Goal: Information Seeking & Learning: Learn about a topic

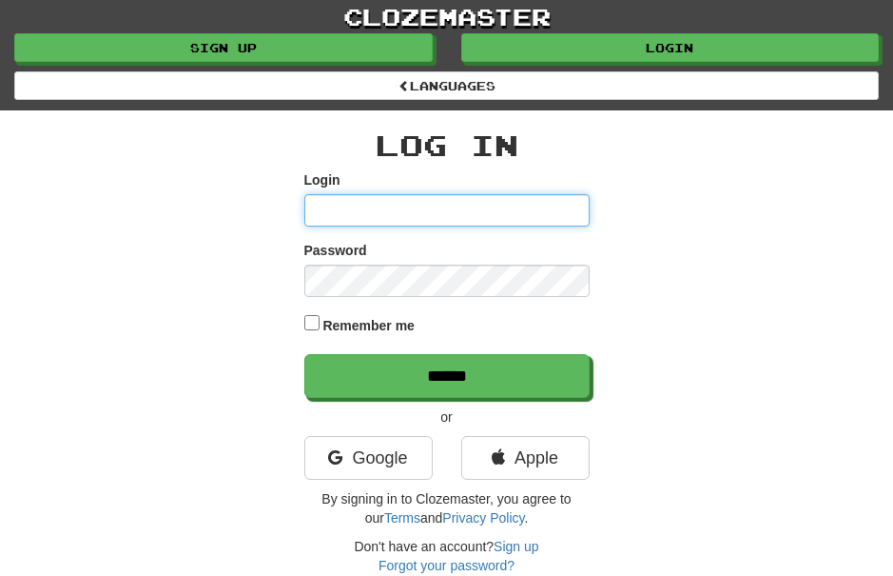
type input "*******"
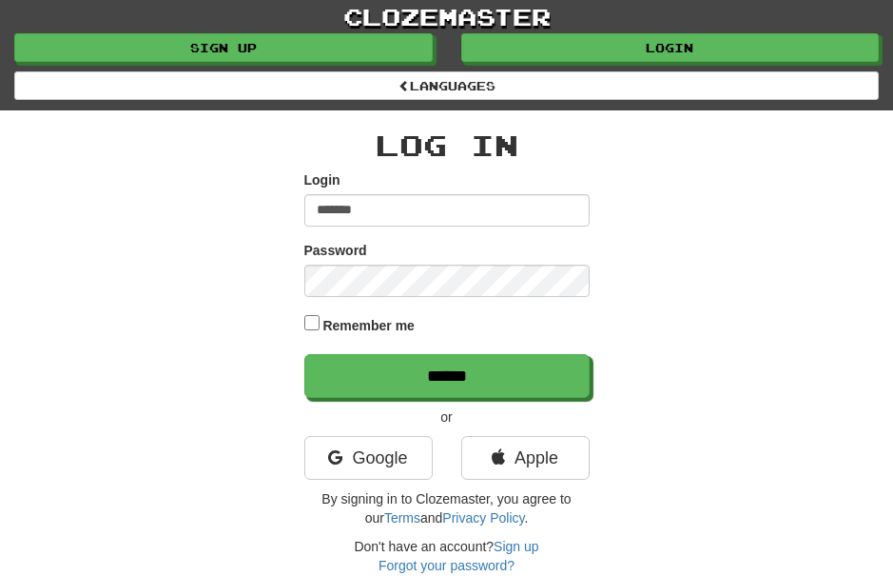
click at [446, 373] on input "******" at bounding box center [446, 376] width 285 height 44
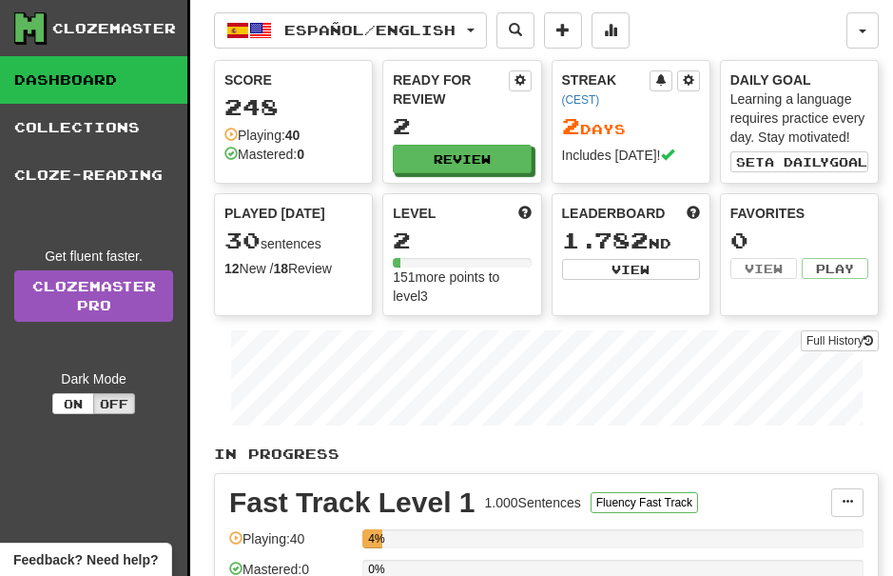
click at [647, 272] on button "View" at bounding box center [631, 269] width 138 height 21
select select "**********"
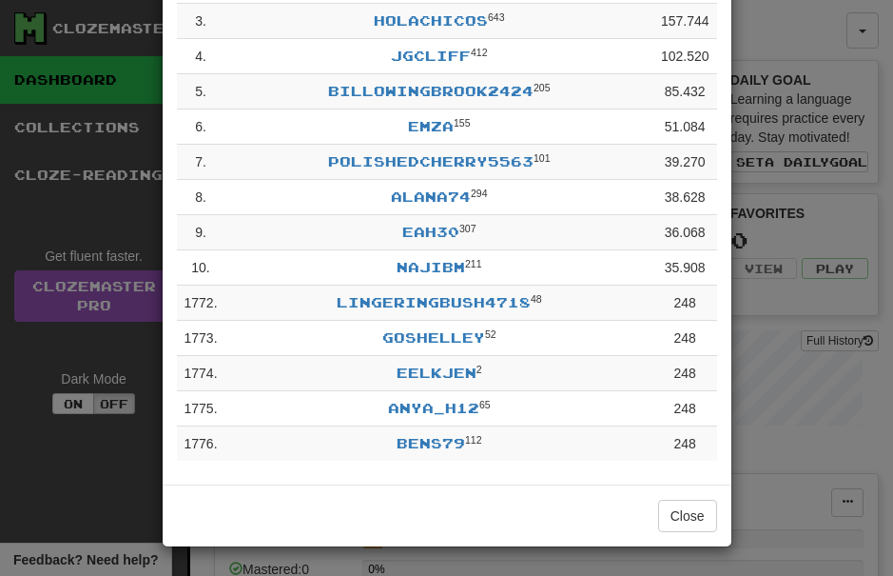
scroll to position [243, 0]
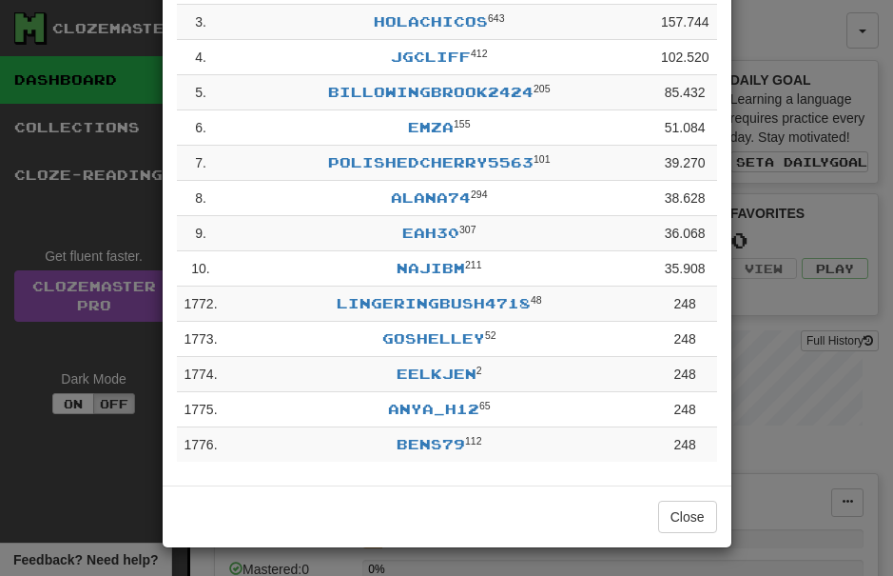
click at [691, 513] on button "Close" at bounding box center [687, 516] width 59 height 32
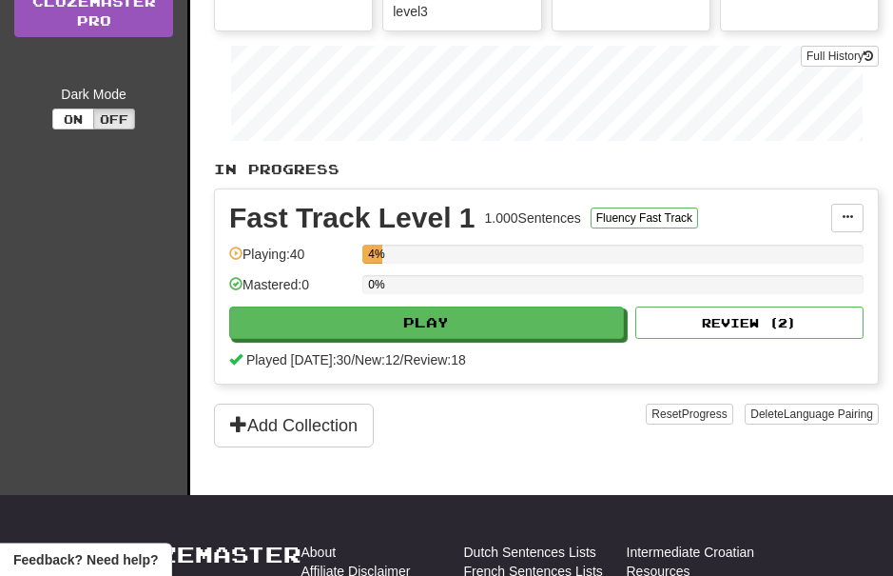
scroll to position [282, 0]
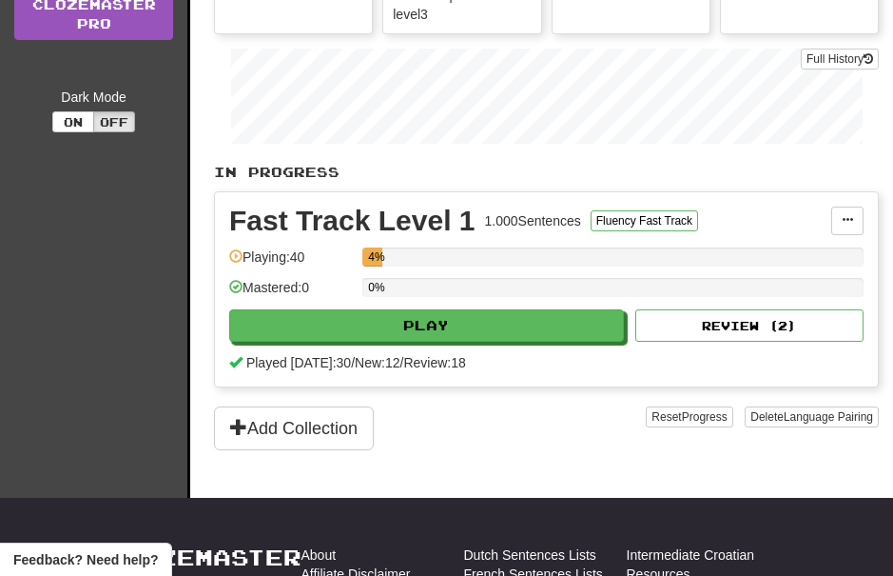
click at [498, 322] on button "Play" at bounding box center [426, 325] width 395 height 32
select select "**"
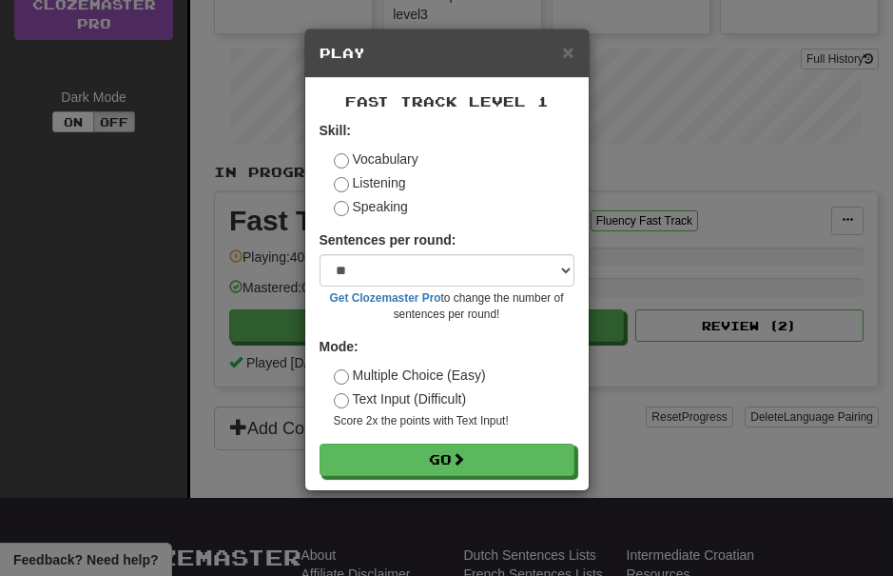
click at [449, 451] on button "Go" at bounding box center [447, 459] width 255 height 32
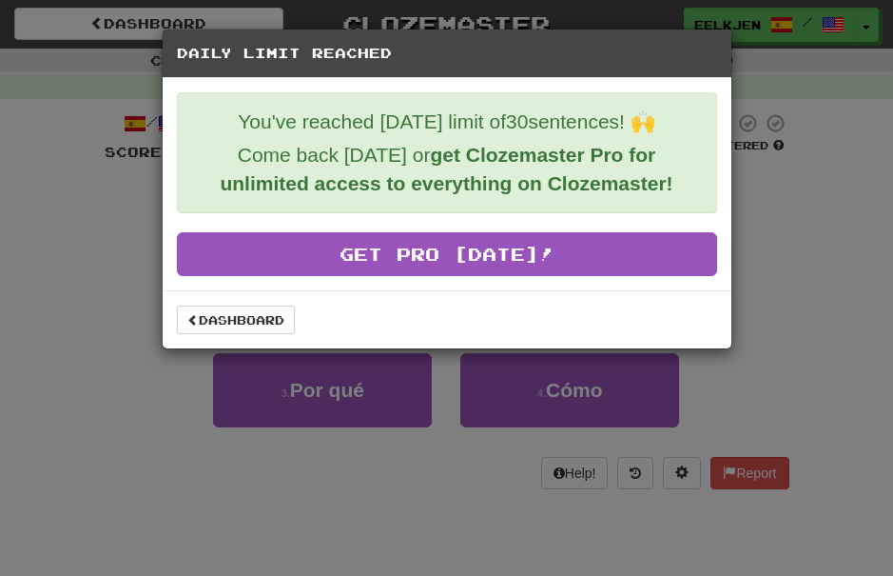
click at [252, 318] on link "Dashboard" at bounding box center [236, 319] width 118 height 29
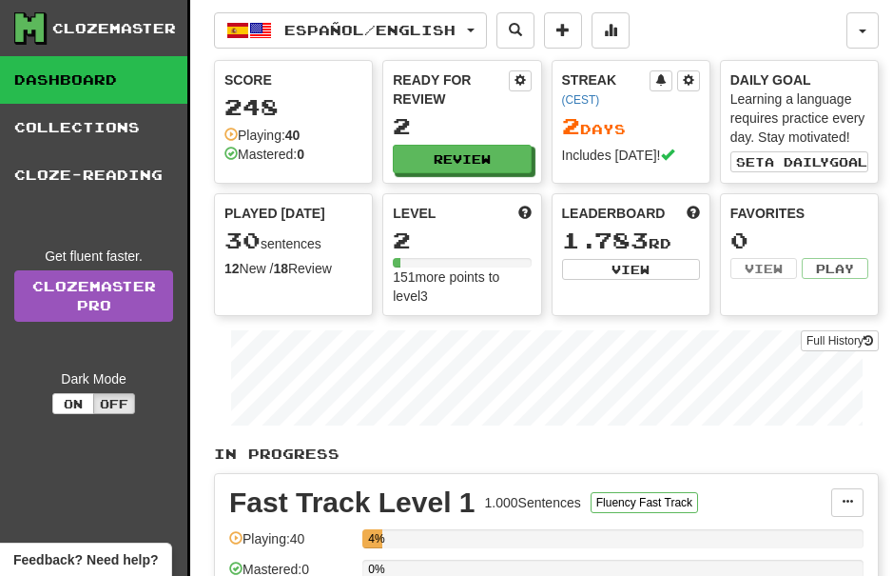
click at [475, 29] on span "button" at bounding box center [471, 31] width 8 height 4
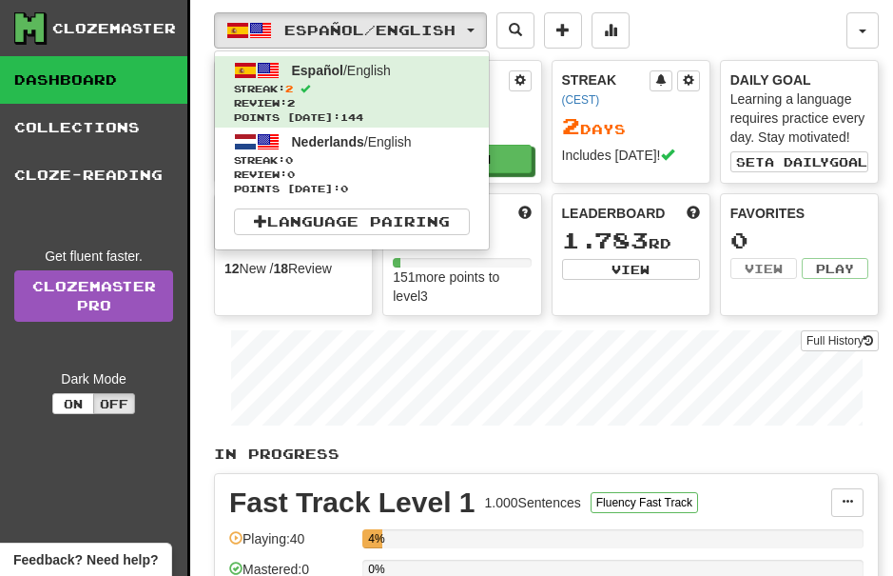
click at [268, 225] on link "Language Pairing" at bounding box center [352, 221] width 236 height 27
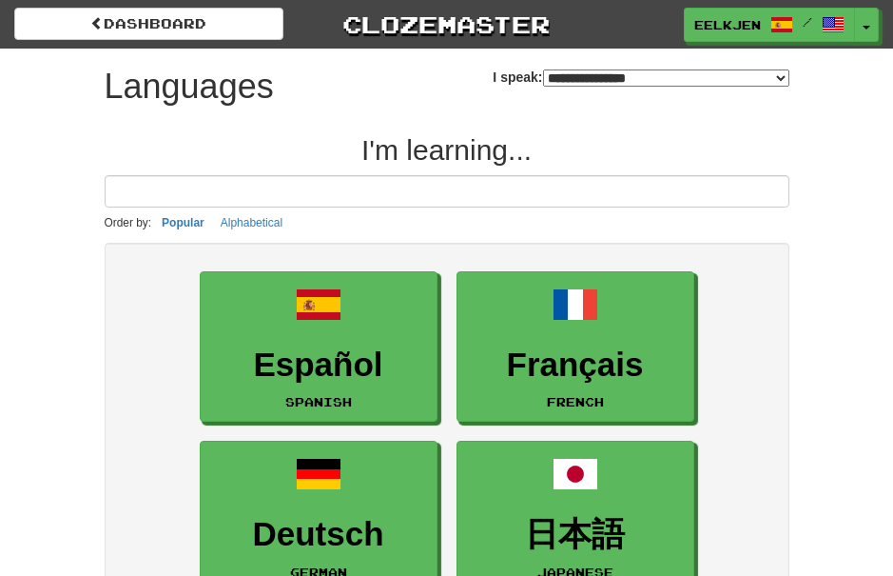
select select "*******"
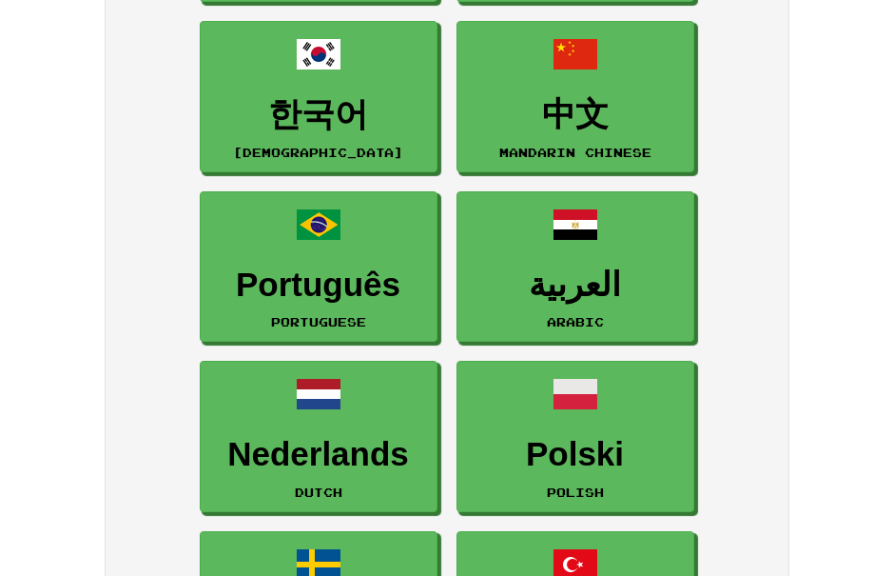
scroll to position [759, 0]
click at [364, 420] on link "Nederlands Dutch" at bounding box center [319, 436] width 238 height 151
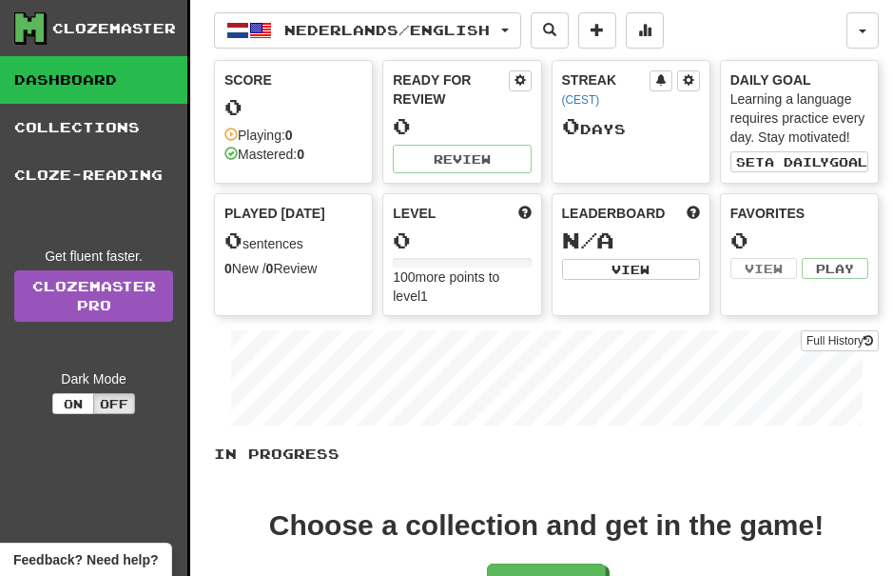
click at [512, 29] on button "Nederlands / English" at bounding box center [367, 30] width 307 height 36
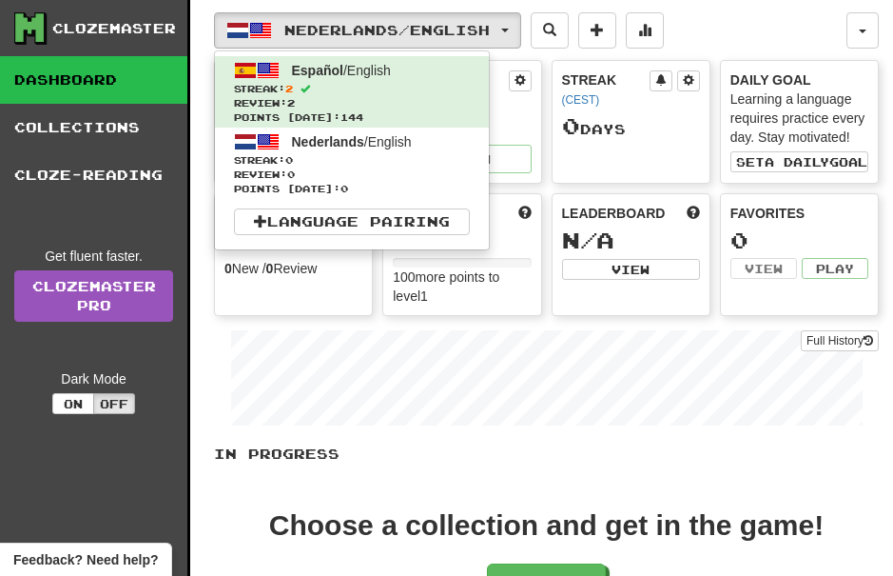
click at [447, 213] on link "Language Pairing" at bounding box center [352, 221] width 236 height 27
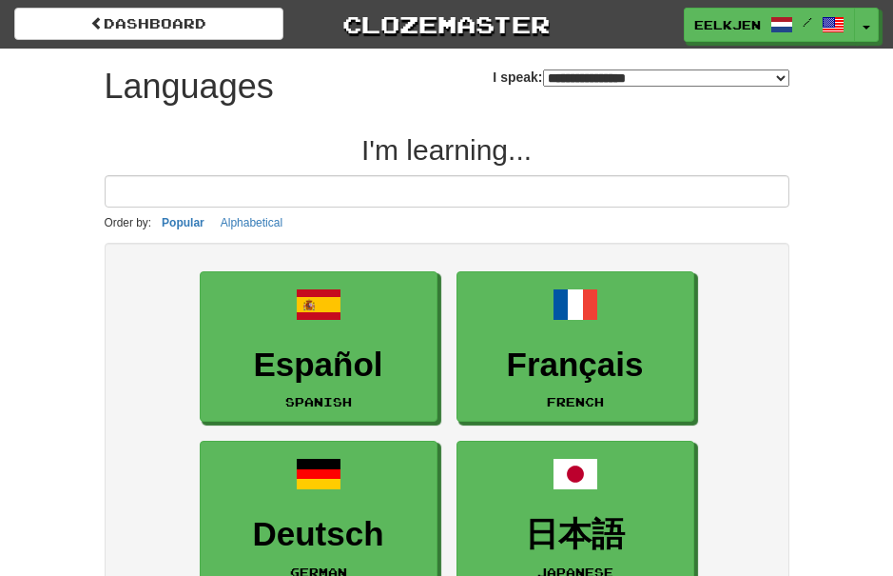
select select "*******"
click at [336, 368] on h3 "Español" at bounding box center [318, 364] width 217 height 37
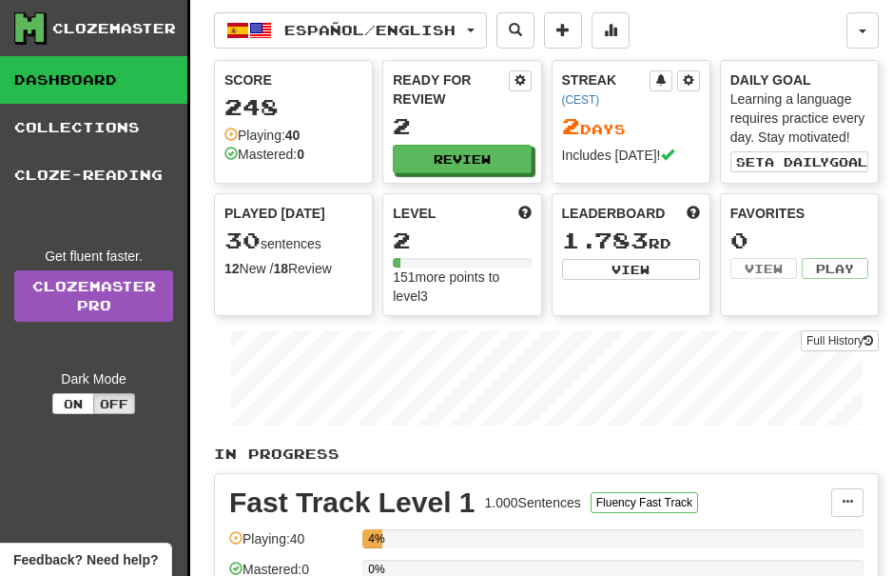
click at [487, 32] on button "Español / English" at bounding box center [350, 30] width 273 height 36
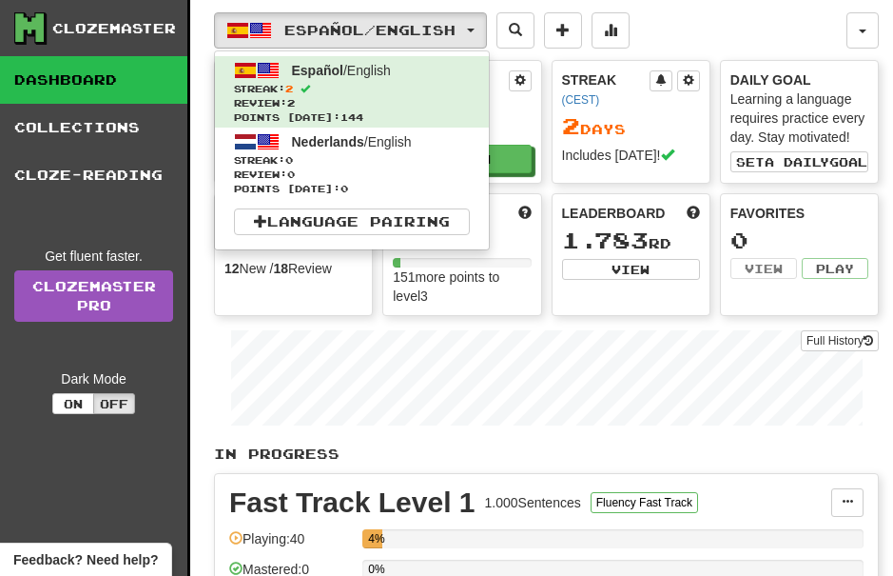
click at [531, 29] on div at bounding box center [446, 288] width 893 height 576
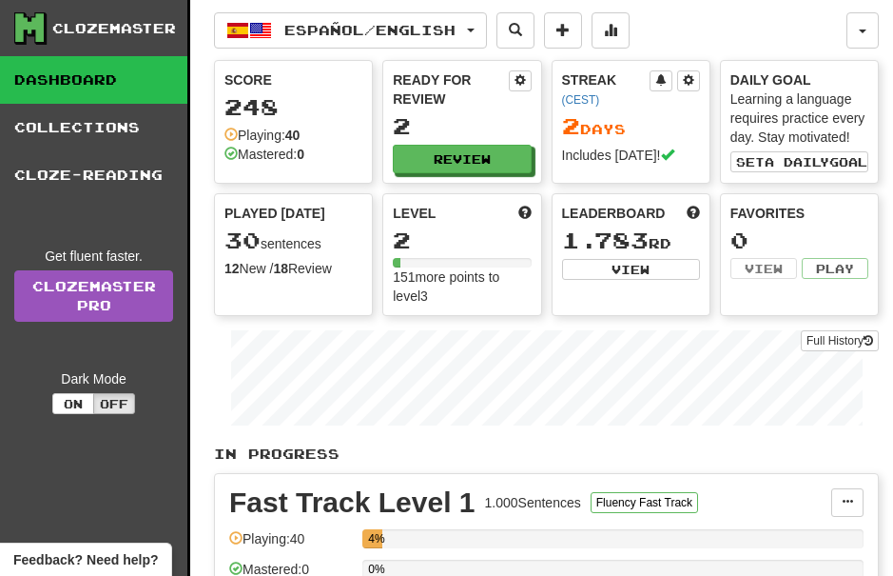
click at [522, 34] on span at bounding box center [515, 29] width 13 height 13
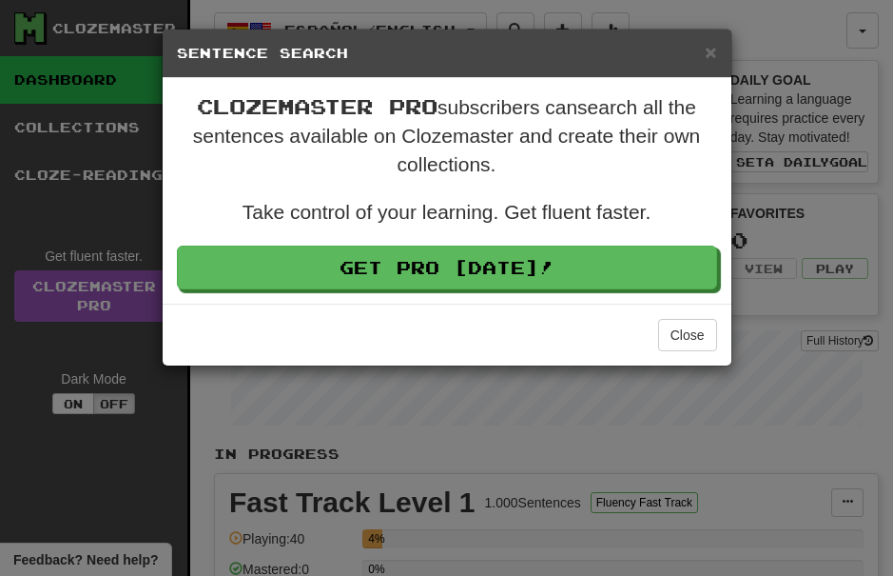
click at [827, 302] on div "× Sentence Search Clozemaster Pro subscribers can search all the sentences avai…" at bounding box center [446, 288] width 893 height 576
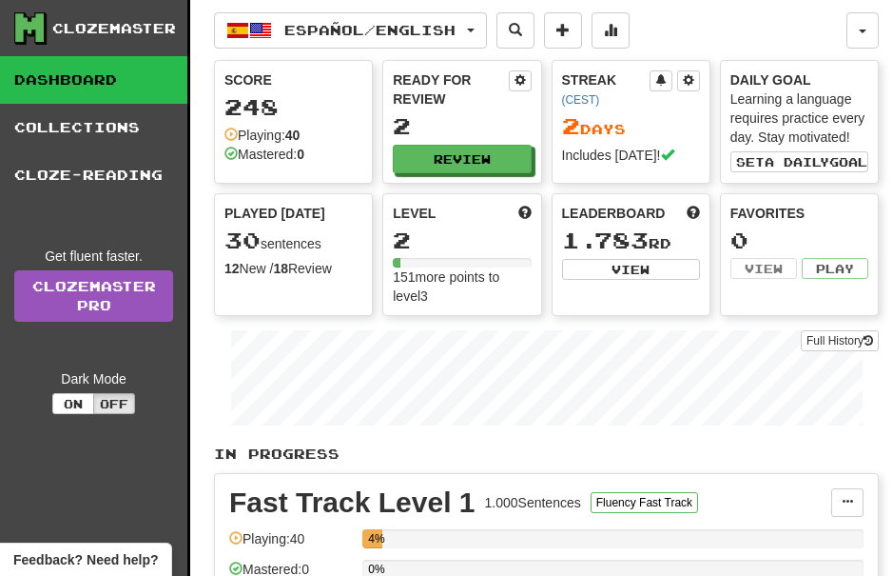
click at [475, 31] on span "button" at bounding box center [471, 31] width 8 height 4
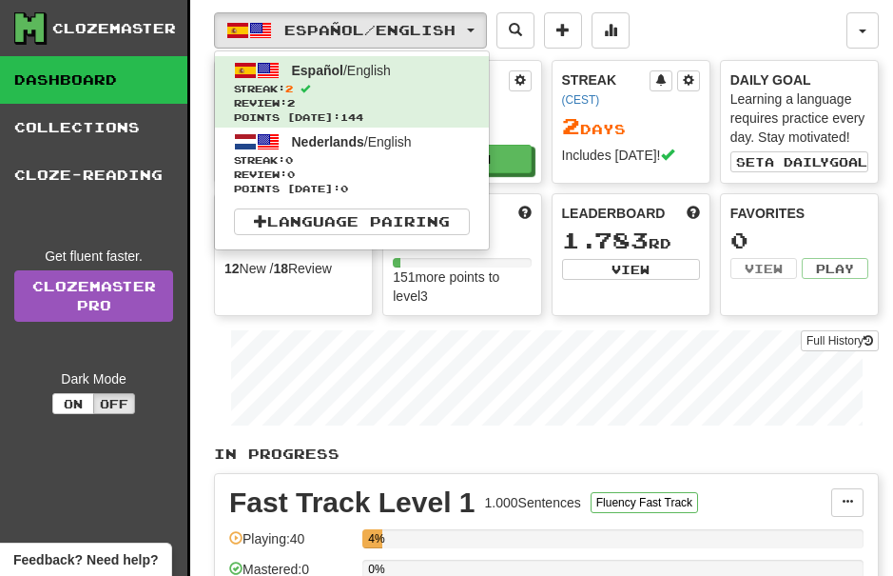
click at [400, 172] on span "Review: 0" at bounding box center [352, 174] width 236 height 14
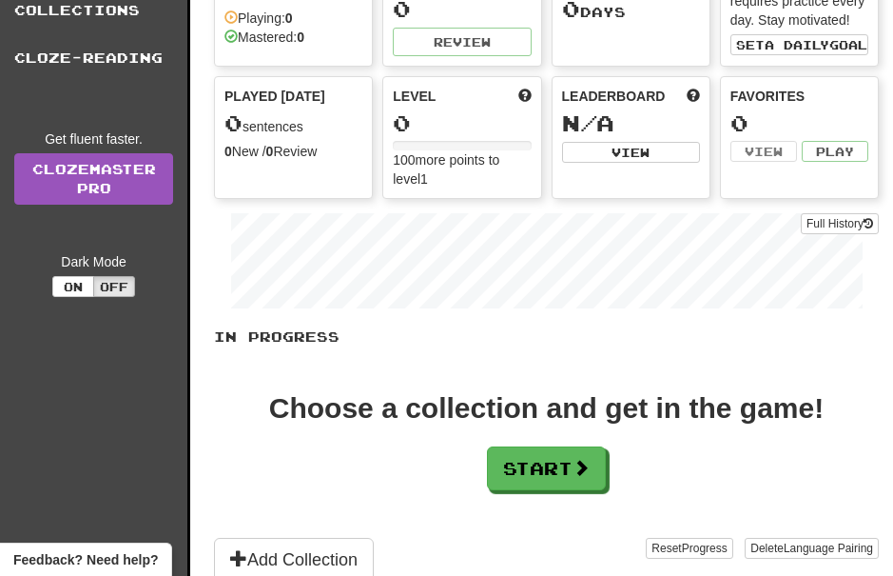
scroll to position [133, 0]
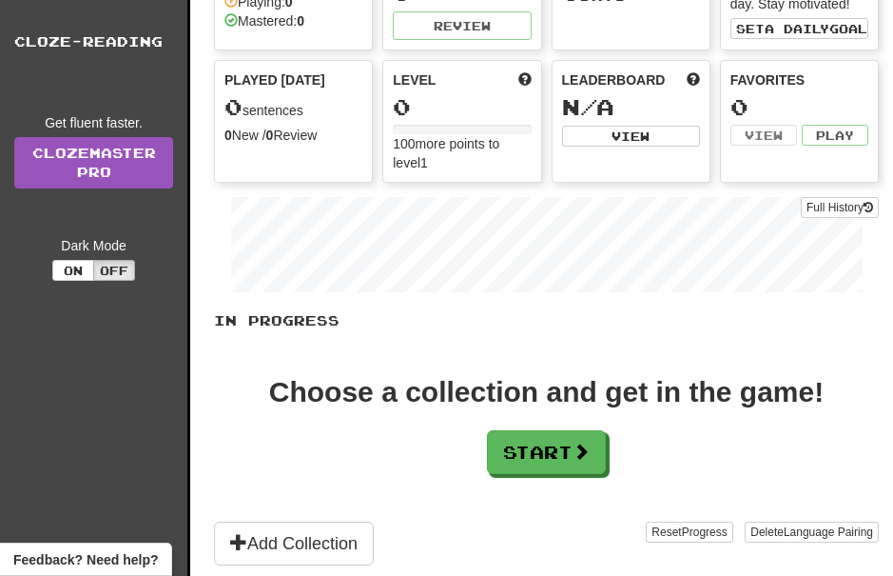
click at [590, 451] on span at bounding box center [581, 450] width 17 height 17
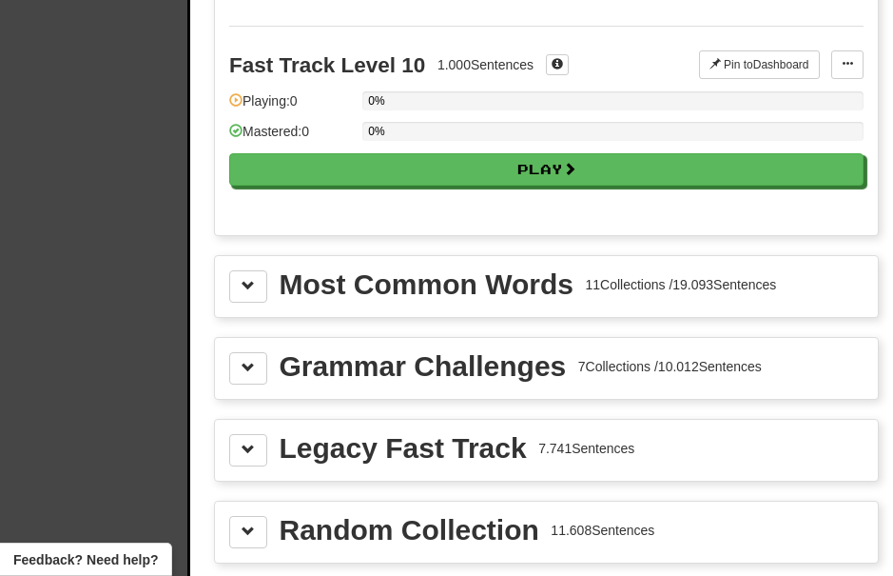
click at [554, 169] on button "Play" at bounding box center [546, 169] width 635 height 32
select select "**"
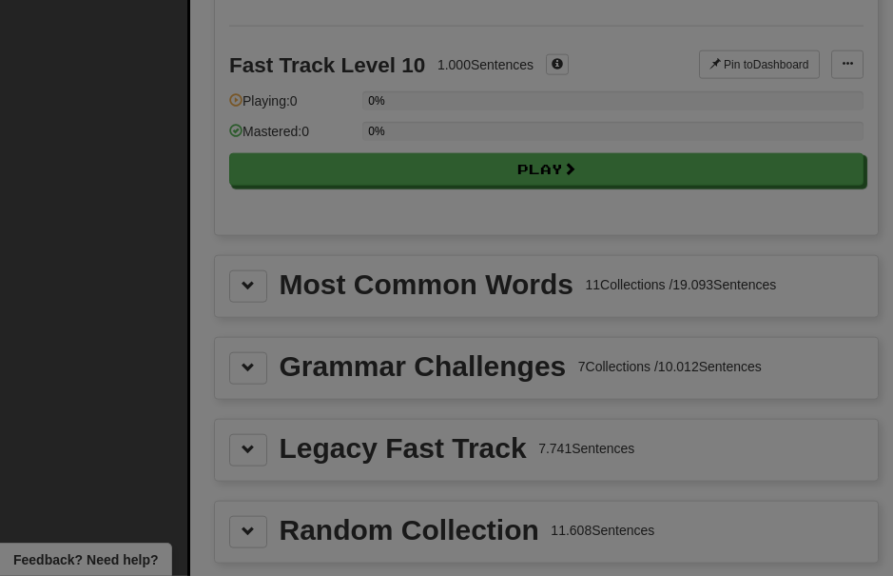
scroll to position [1926, 0]
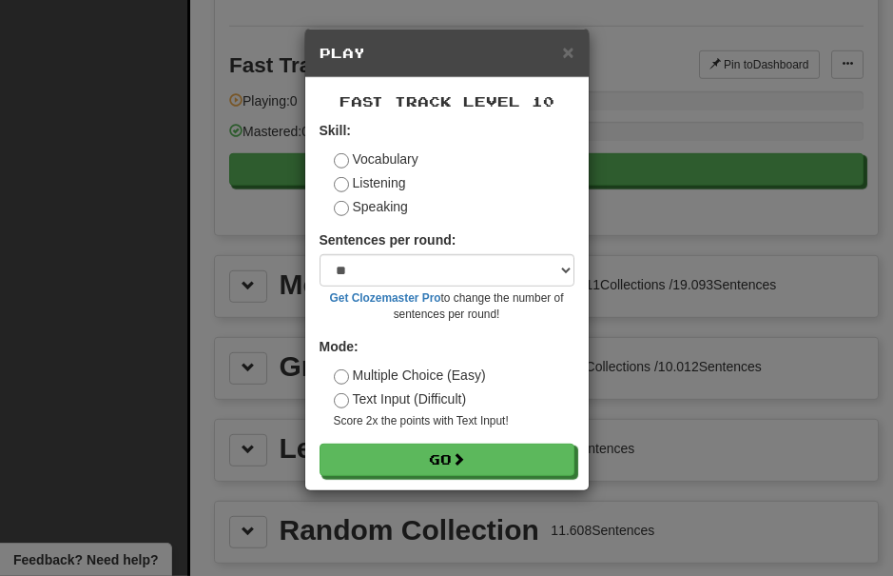
click at [500, 455] on button "Go" at bounding box center [447, 459] width 255 height 32
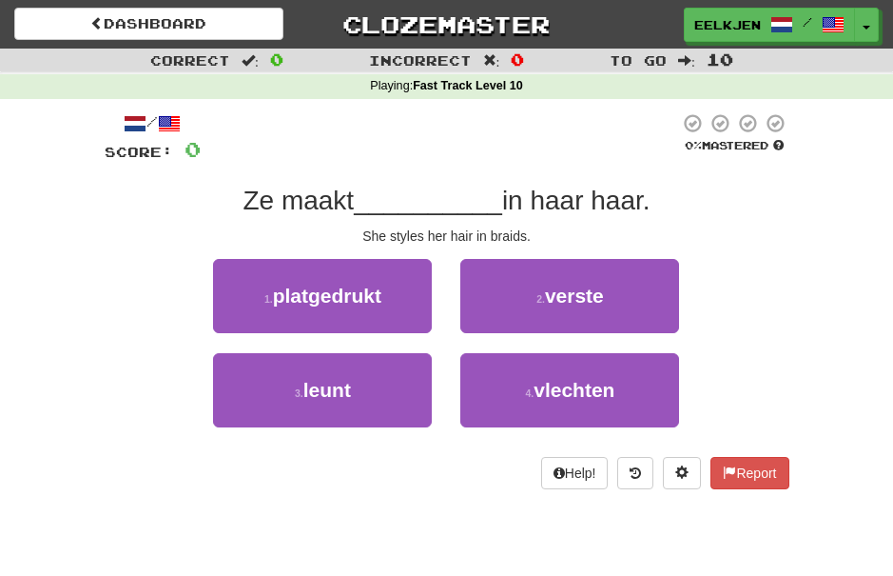
click at [614, 379] on span "vlechten" at bounding box center [574, 390] width 81 height 22
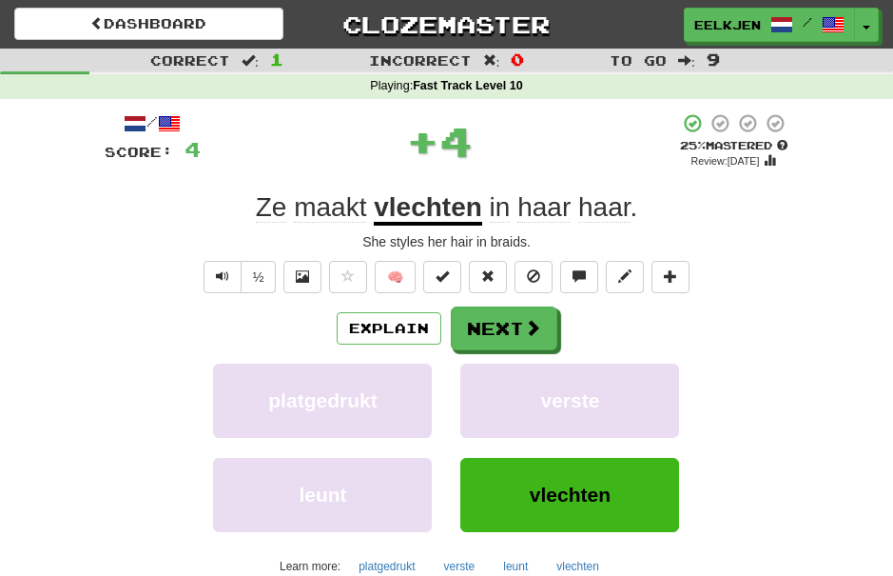
click at [545, 331] on button "Next" at bounding box center [504, 328] width 107 height 44
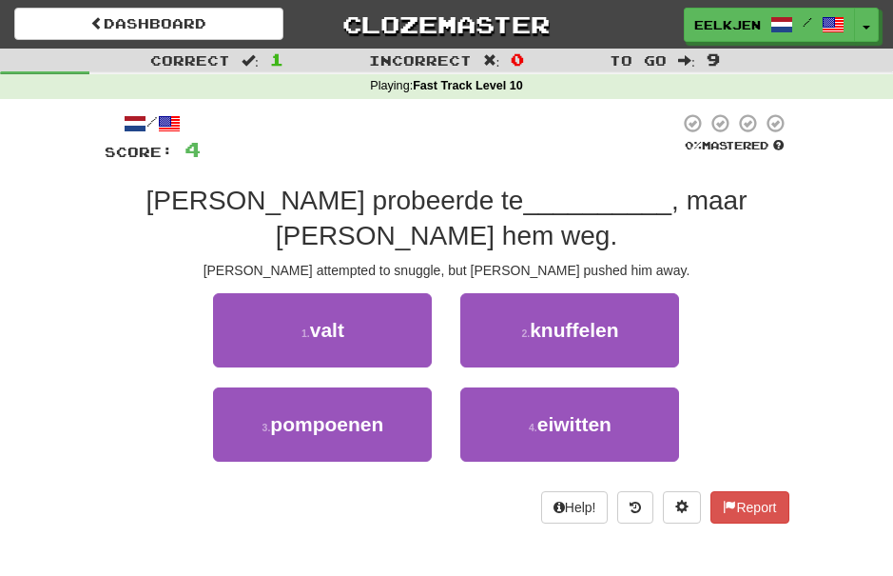
click at [618, 326] on span "knuffelen" at bounding box center [574, 330] width 88 height 22
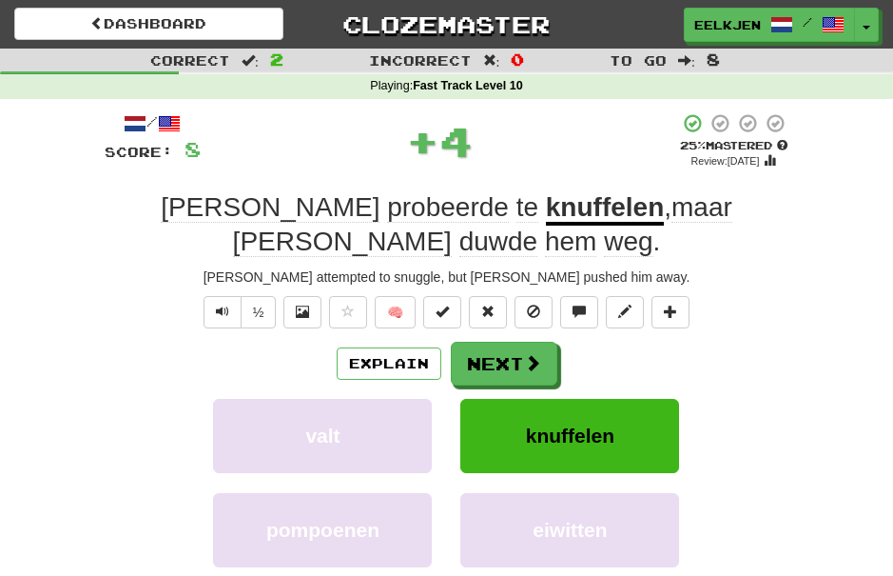
click at [546, 357] on button "Next" at bounding box center [504, 364] width 107 height 44
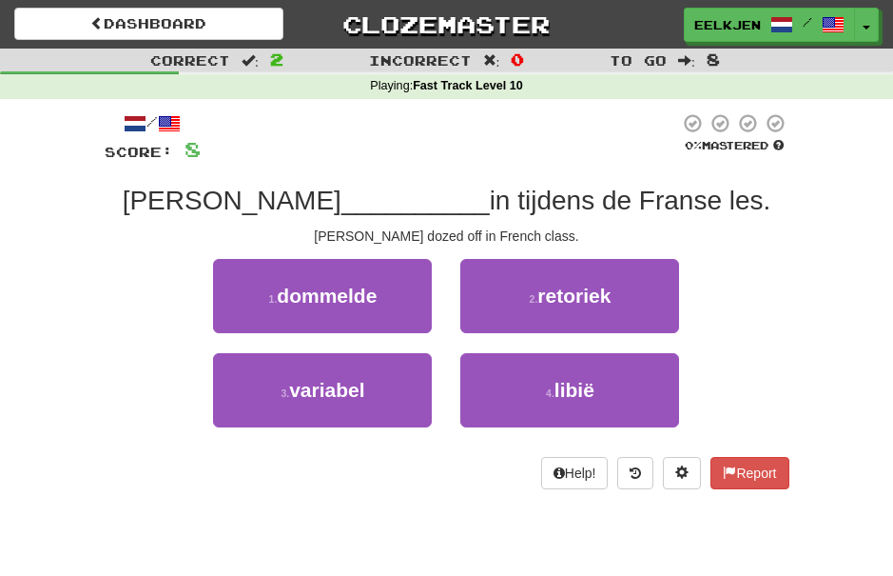
click at [340, 291] on span "dommelde" at bounding box center [327, 295] width 100 height 22
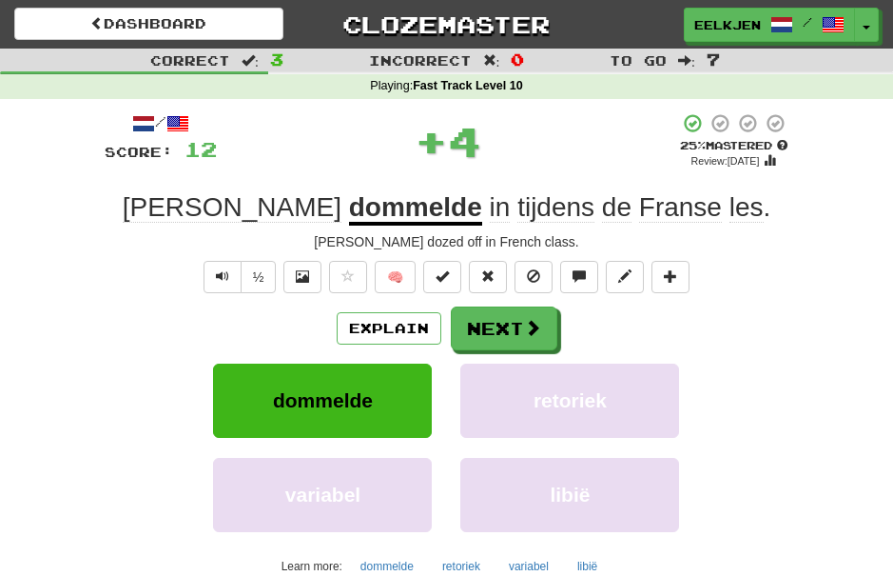
click at [521, 321] on button "Next" at bounding box center [504, 328] width 107 height 44
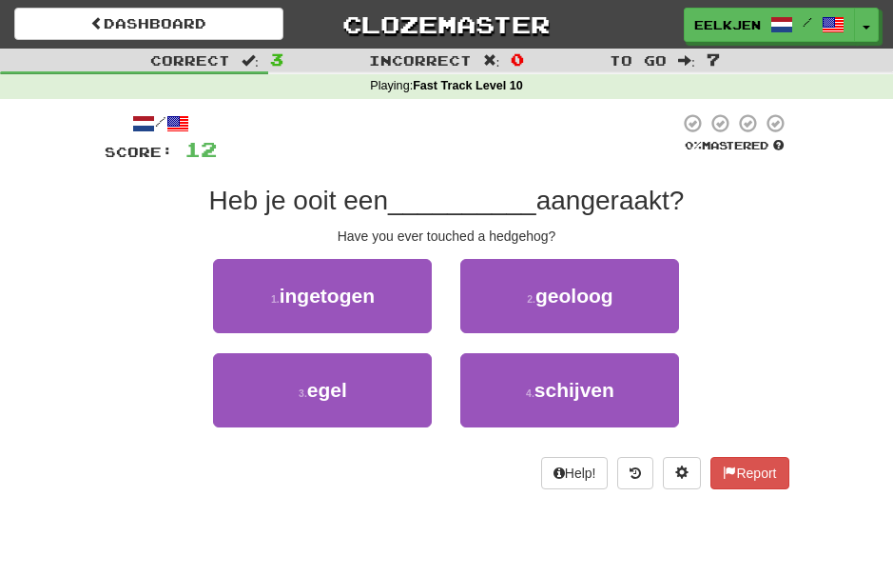
click at [342, 381] on span "egel" at bounding box center [327, 390] width 40 height 22
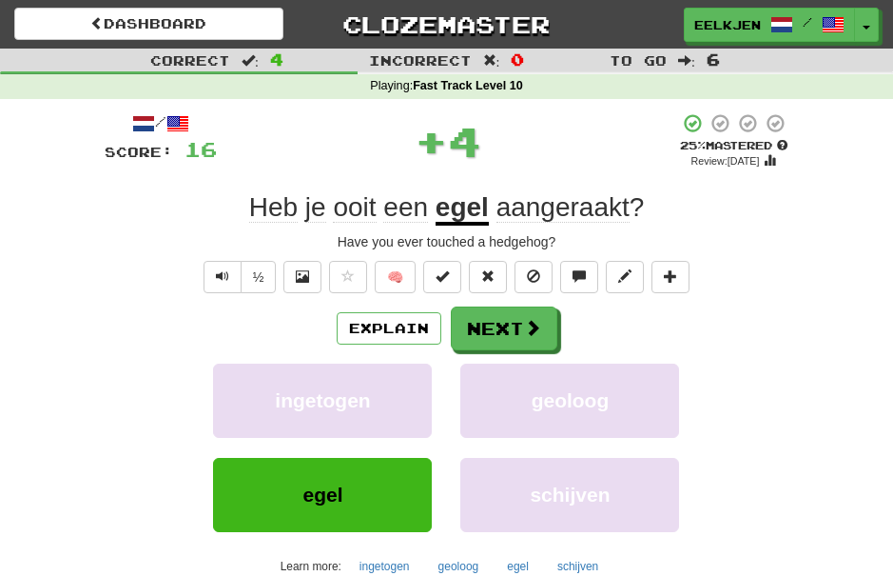
click at [536, 327] on span at bounding box center [532, 327] width 17 height 17
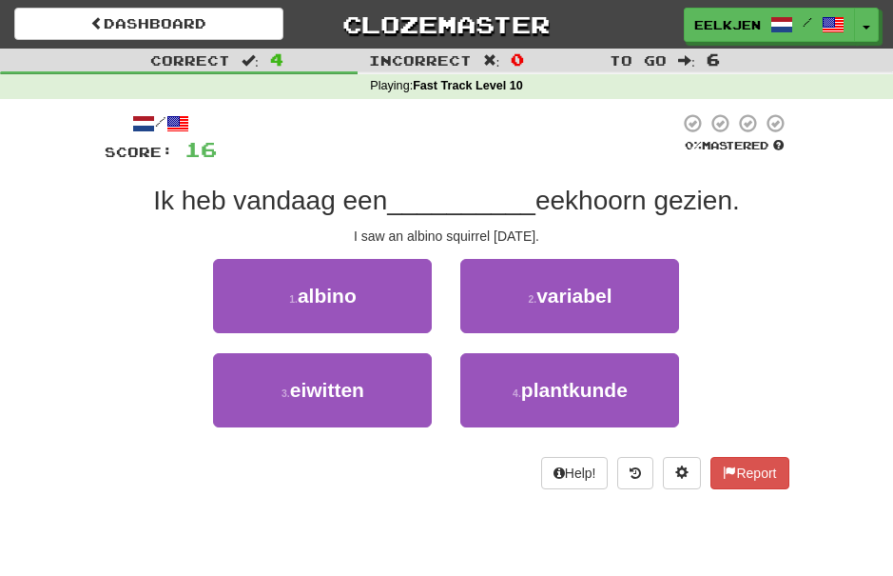
click at [345, 298] on span "albino" at bounding box center [327, 295] width 59 height 22
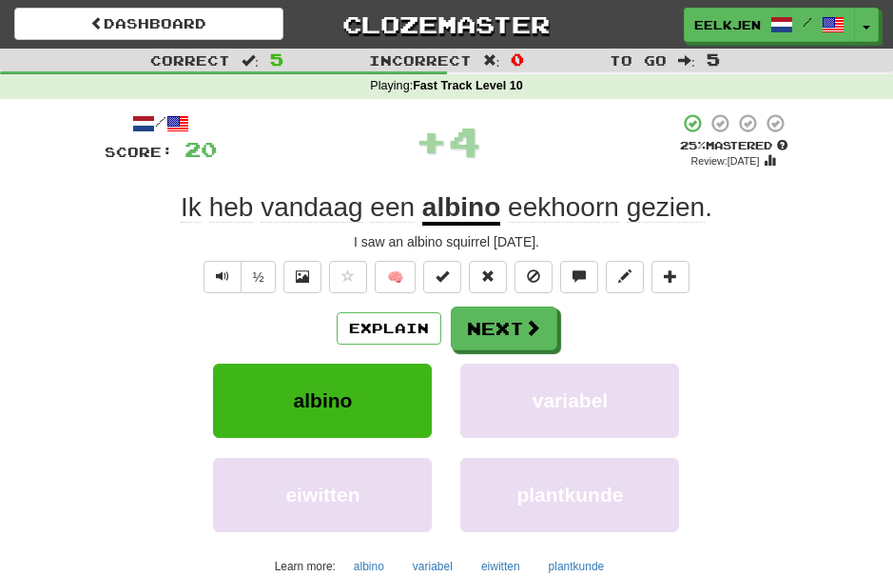
click at [543, 323] on button "Next" at bounding box center [504, 328] width 107 height 44
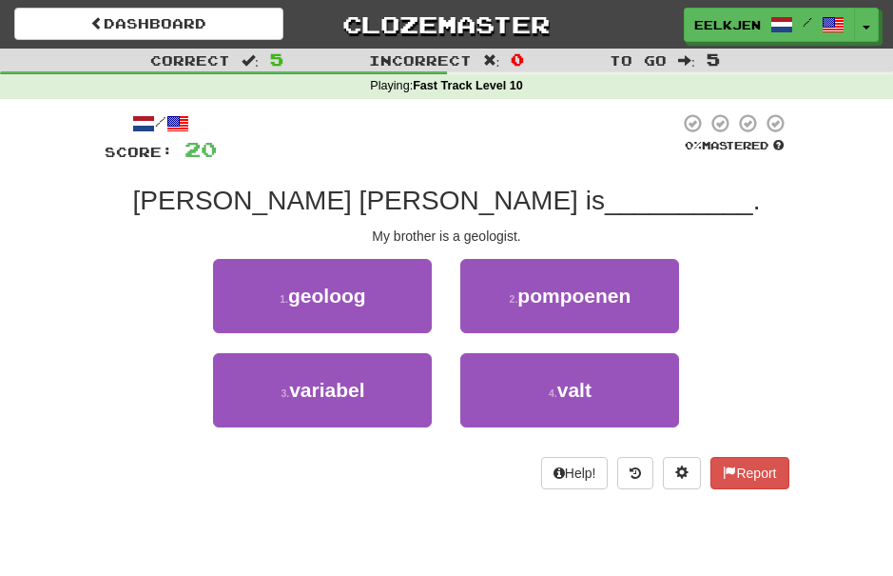
click at [363, 300] on span "geoloog" at bounding box center [327, 295] width 78 height 22
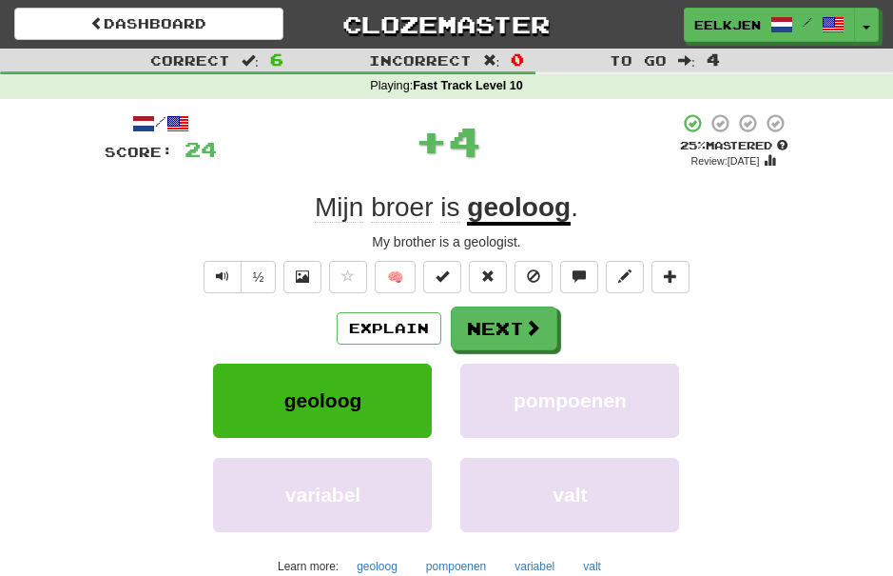
click at [542, 321] on button "Next" at bounding box center [504, 328] width 107 height 44
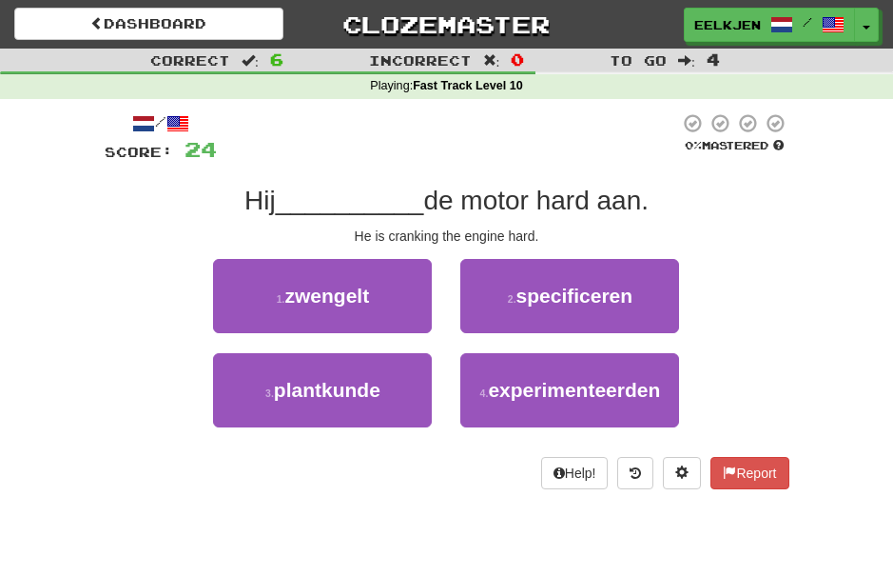
click at [357, 290] on span "zwengelt" at bounding box center [327, 295] width 85 height 22
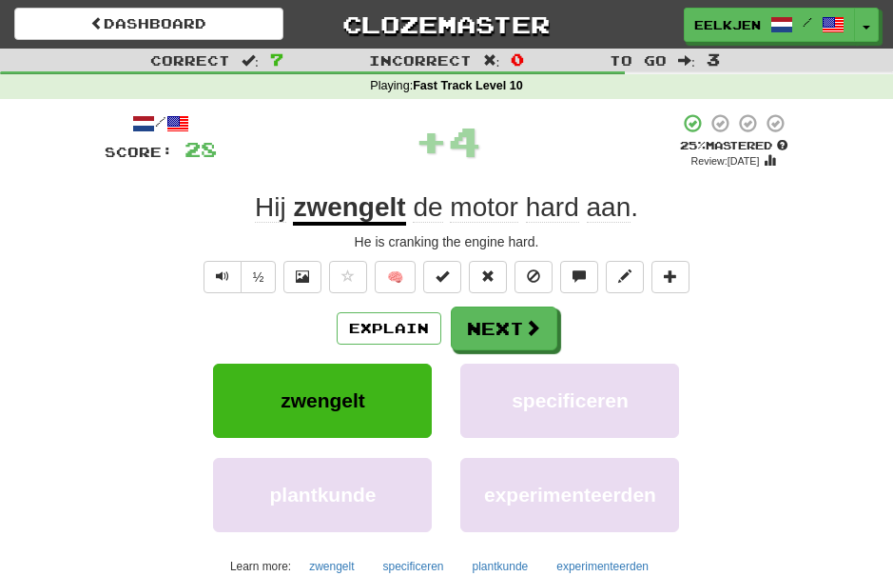
click at [540, 326] on button "Next" at bounding box center [504, 328] width 107 height 44
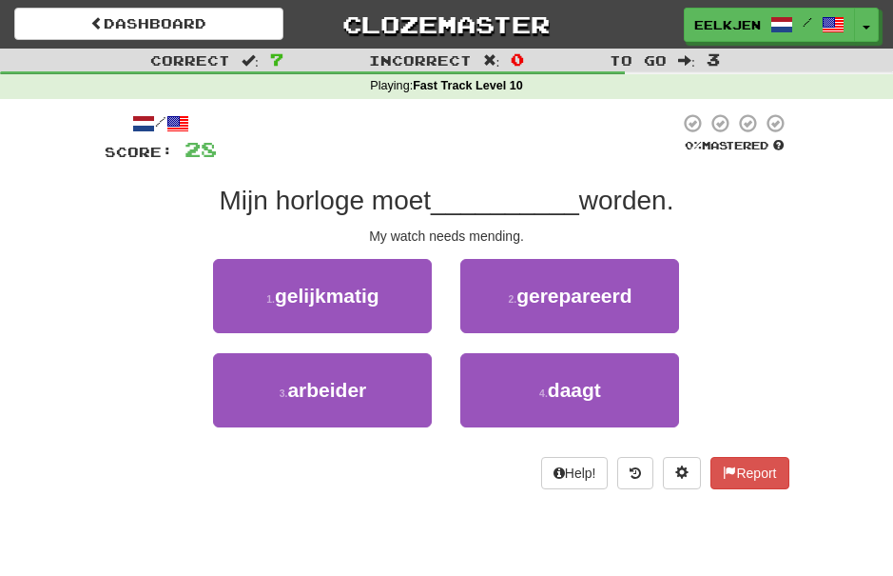
click at [610, 294] on span "gerepareerd" at bounding box center [574, 295] width 115 height 22
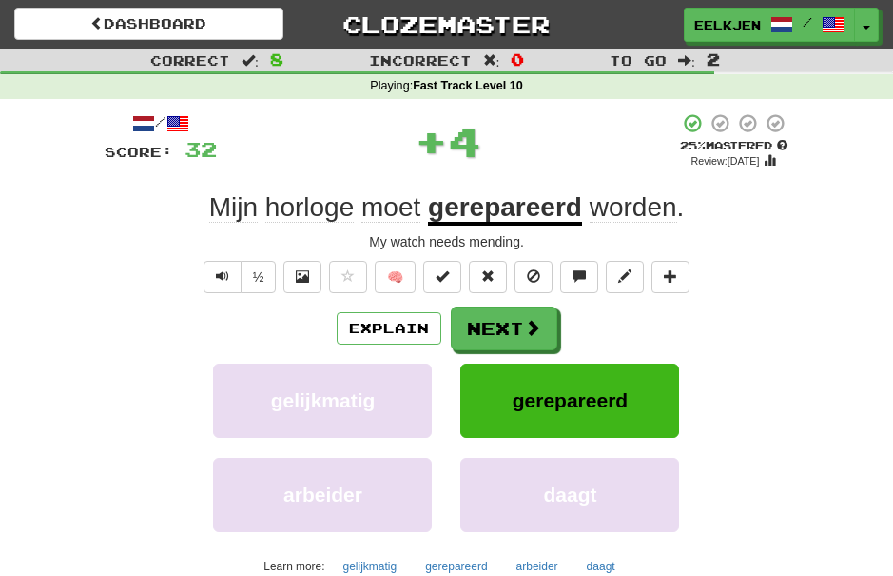
click at [527, 322] on span at bounding box center [532, 327] width 17 height 17
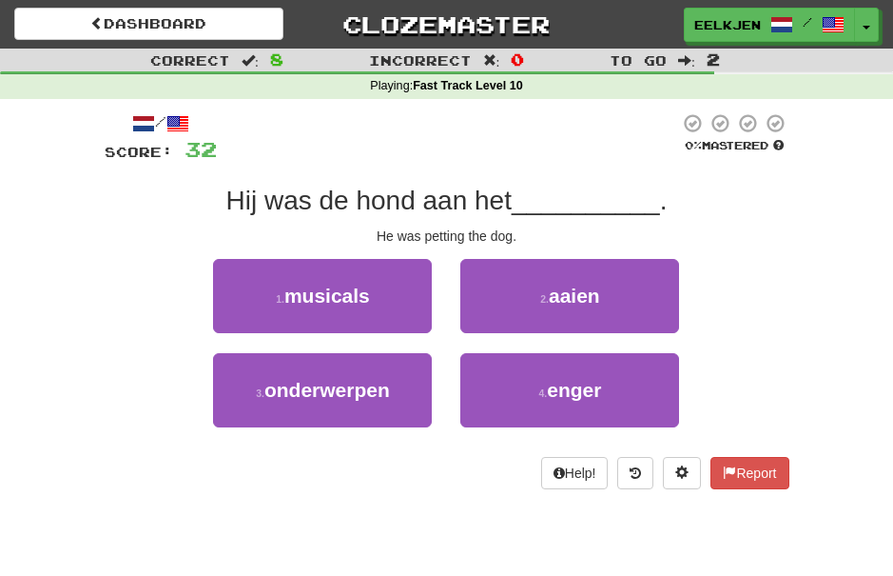
click at [574, 299] on span "aaien" at bounding box center [574, 295] width 51 height 22
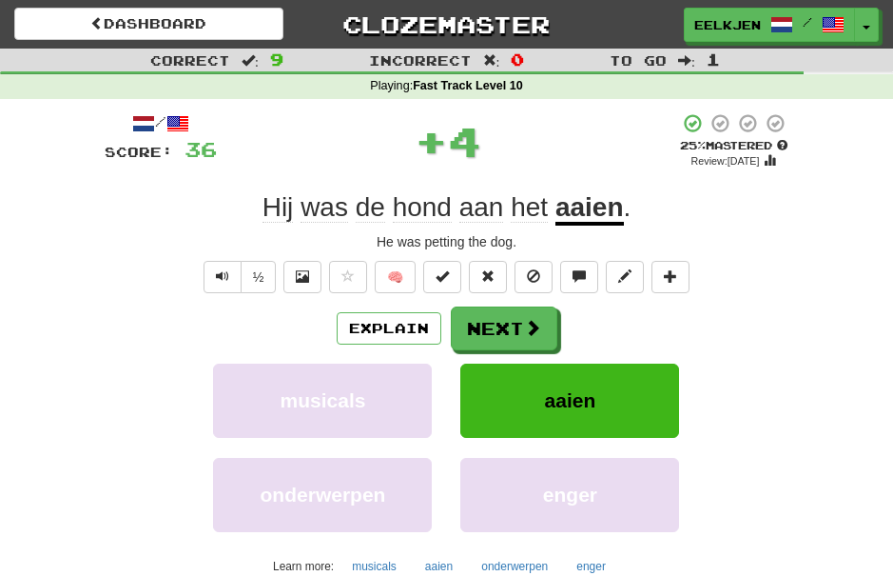
click at [528, 330] on span at bounding box center [532, 327] width 17 height 17
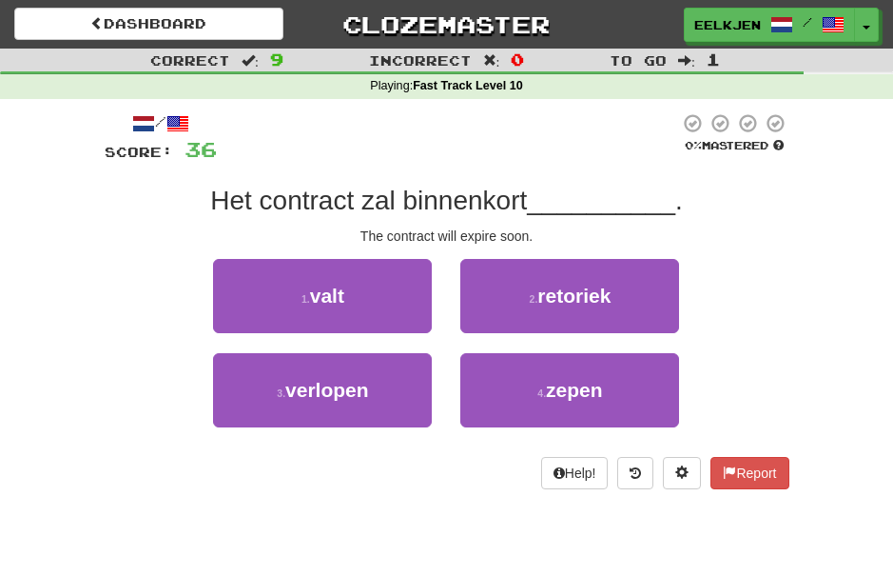
click at [348, 379] on span "verlopen" at bounding box center [327, 390] width 84 height 22
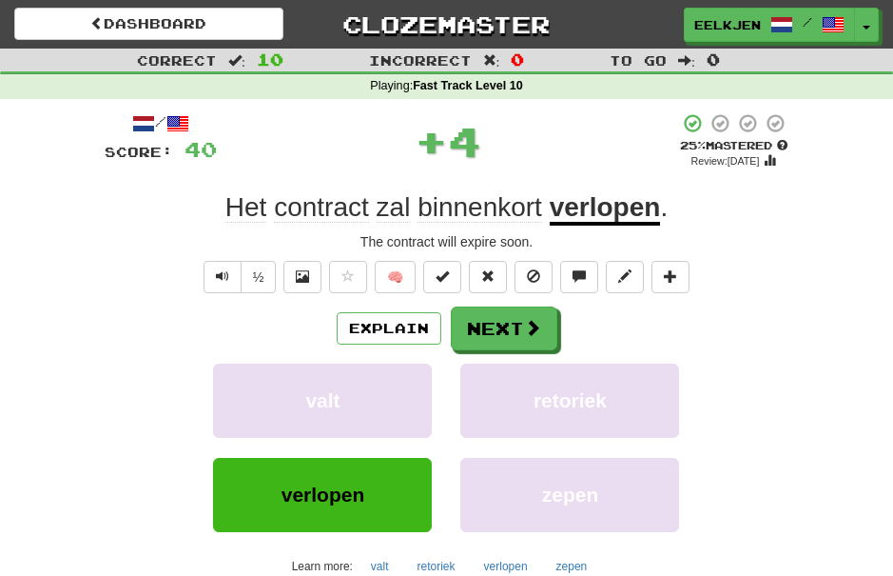
click at [545, 326] on button "Next" at bounding box center [504, 328] width 107 height 44
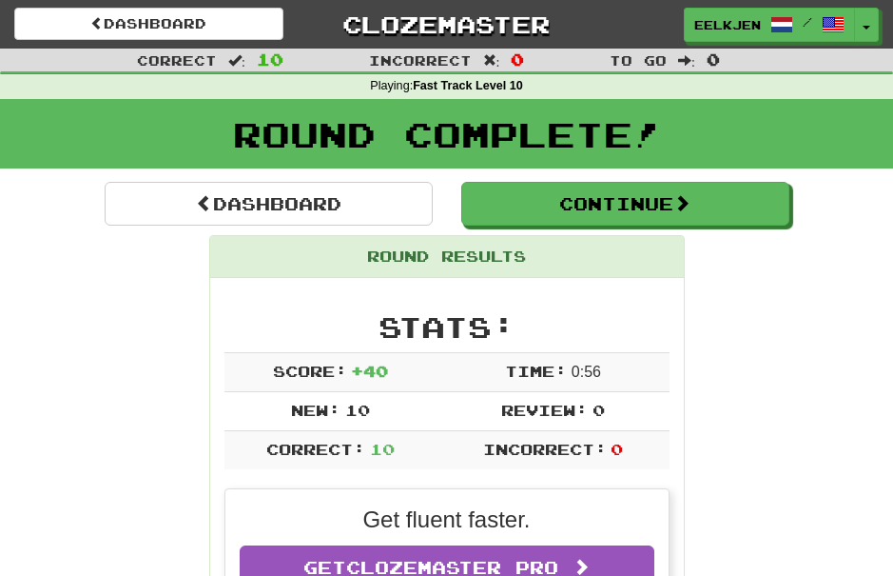
click at [705, 207] on button "Continue" at bounding box center [625, 204] width 328 height 44
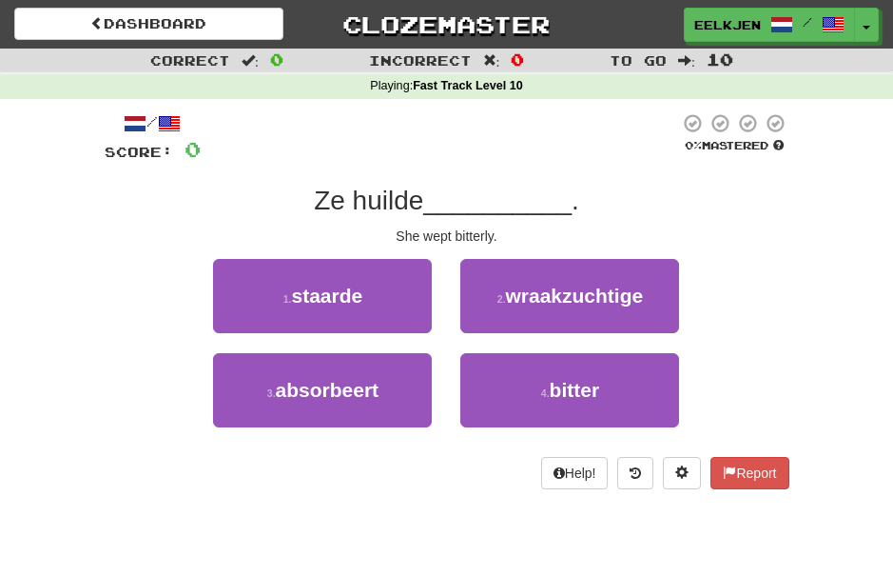
click at [591, 381] on span "bitter" at bounding box center [575, 390] width 50 height 22
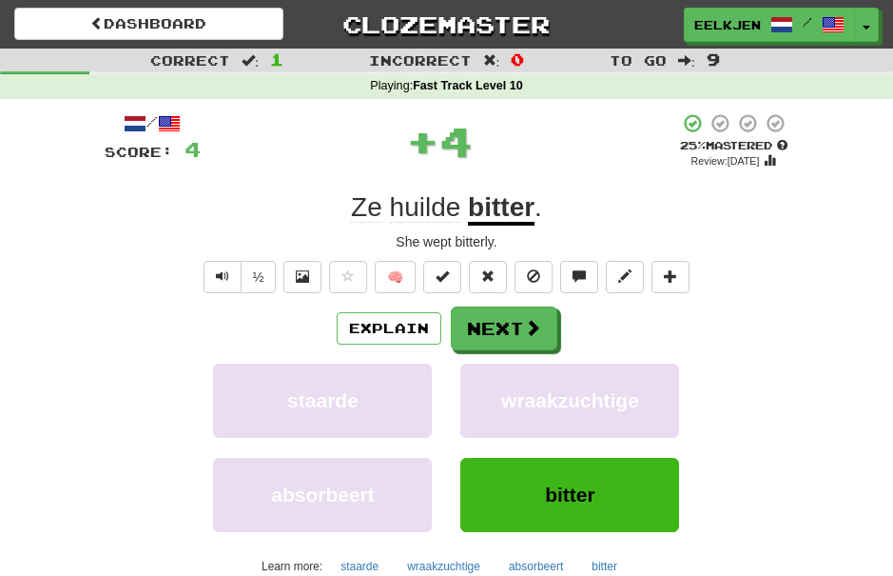
click at [540, 321] on button "Next" at bounding box center [504, 328] width 107 height 44
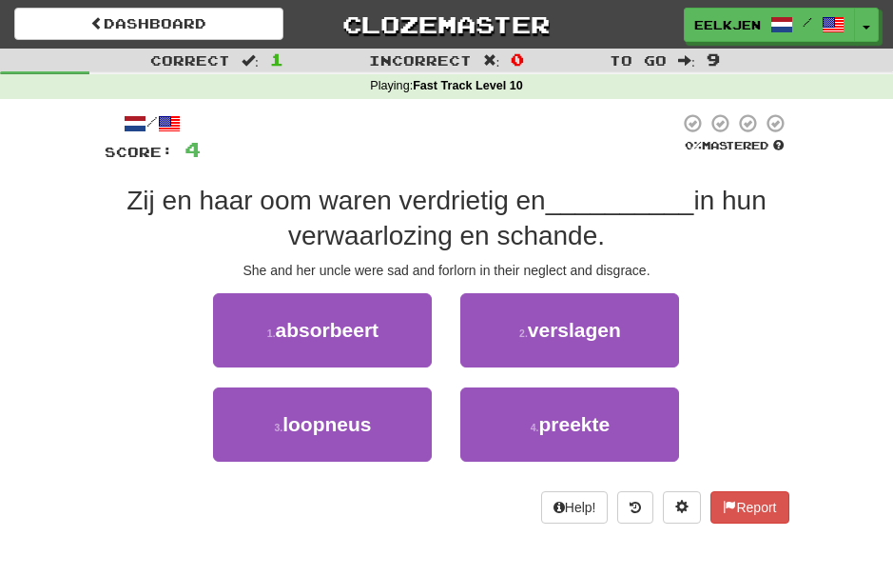
click at [606, 325] on span "verslagen" at bounding box center [574, 330] width 93 height 22
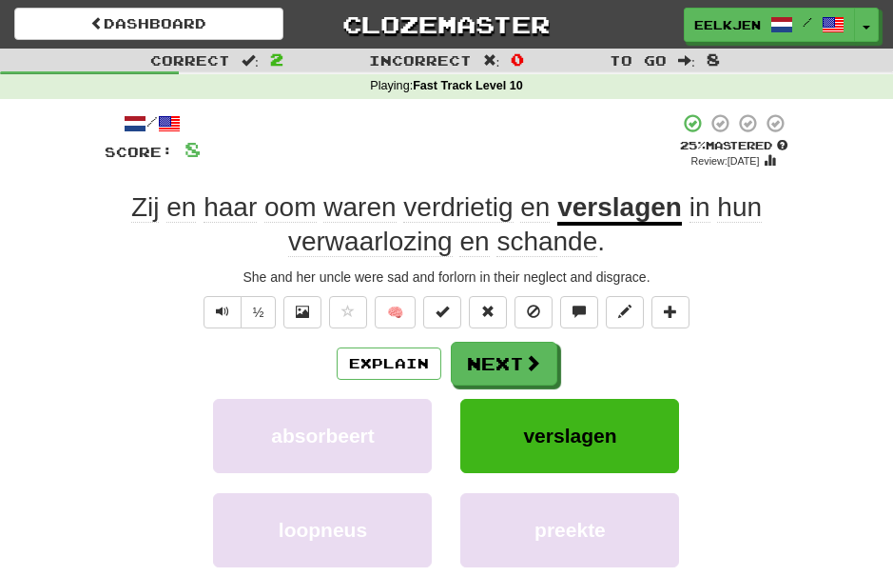
click at [538, 362] on span at bounding box center [532, 362] width 17 height 17
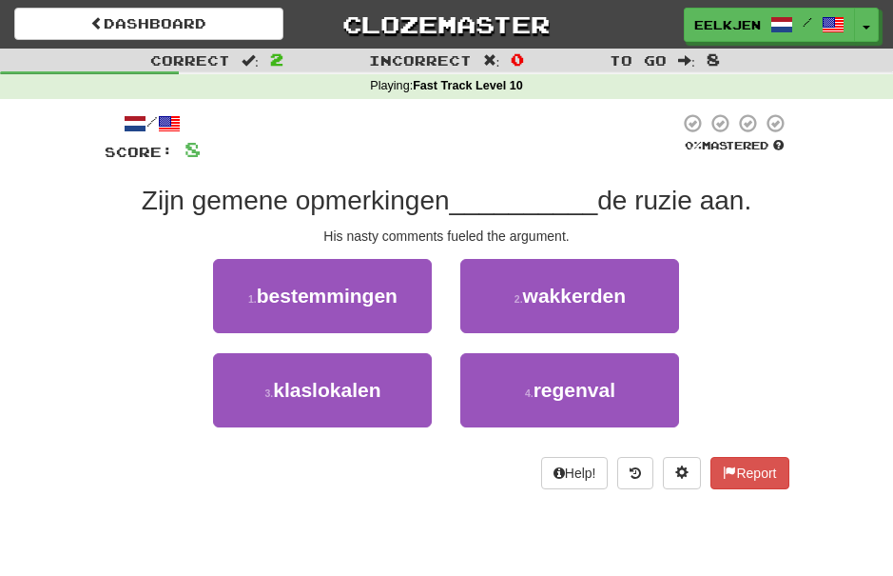
click at [615, 293] on span "wakkerden" at bounding box center [575, 295] width 104 height 22
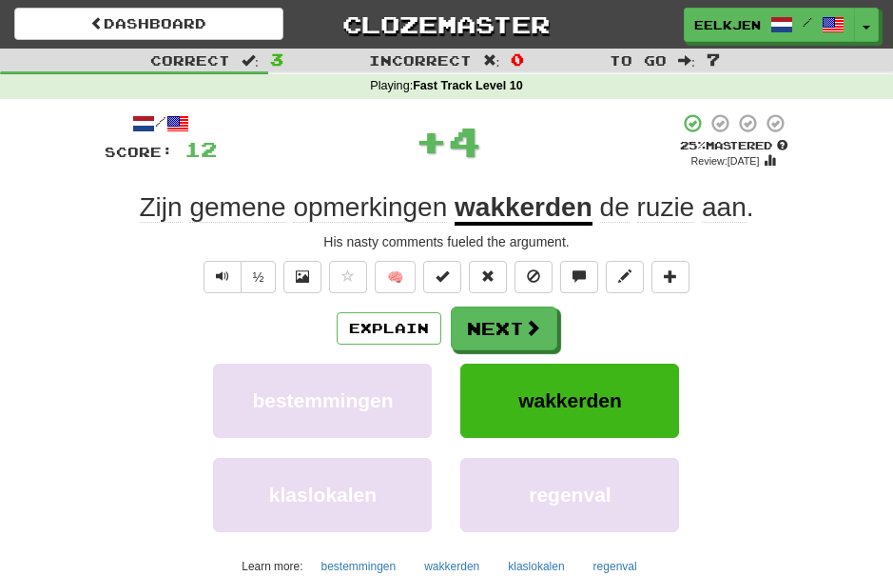
click at [533, 321] on span at bounding box center [532, 327] width 17 height 17
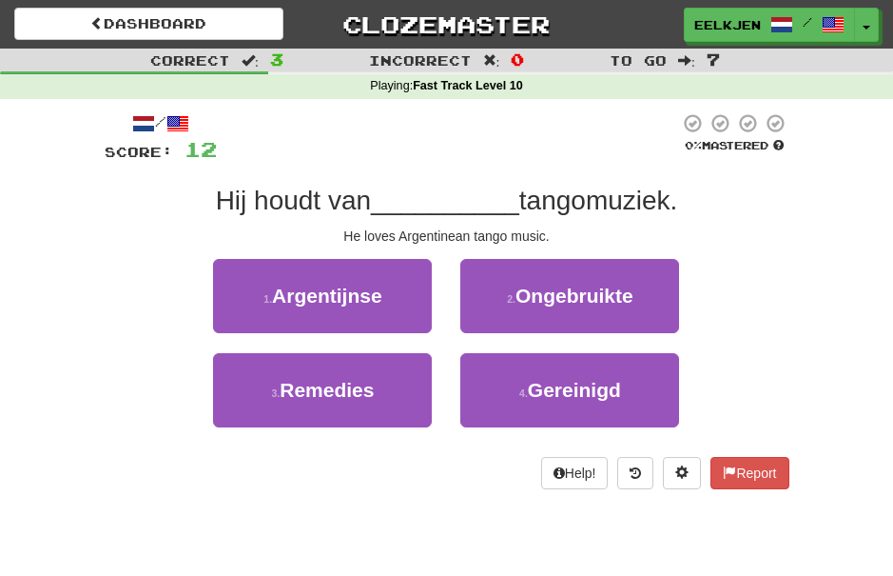
click at [362, 289] on span "Argentijnse" at bounding box center [327, 295] width 110 height 22
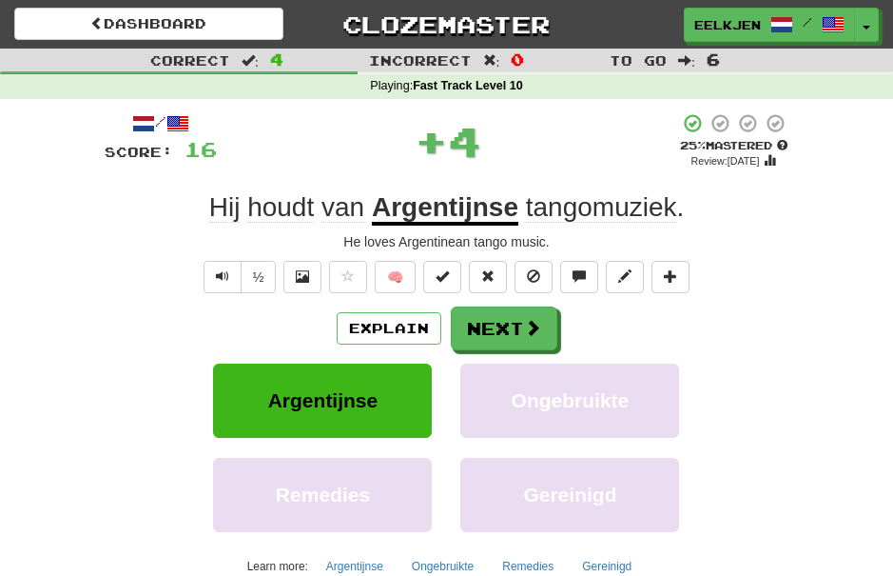
click at [536, 314] on button "Next" at bounding box center [504, 328] width 107 height 44
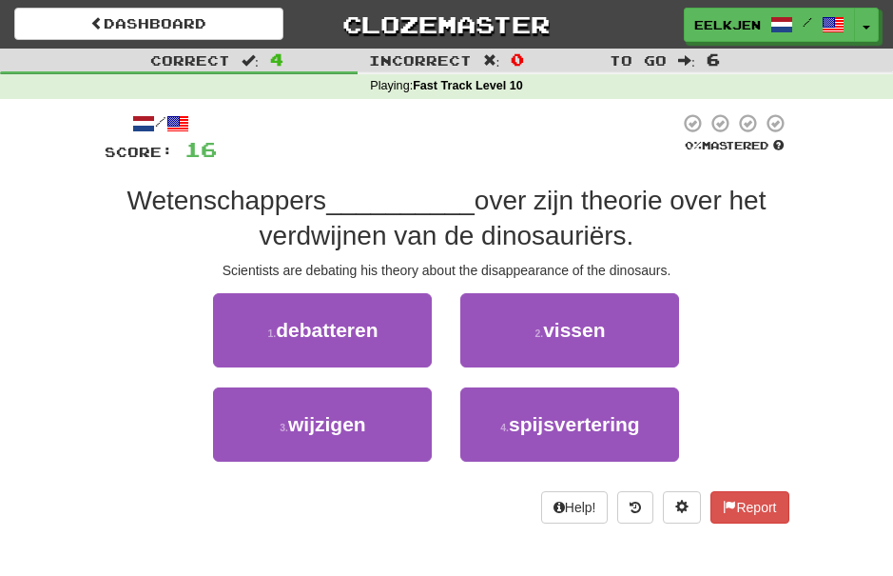
click at [371, 322] on span "debatteren" at bounding box center [327, 330] width 102 height 22
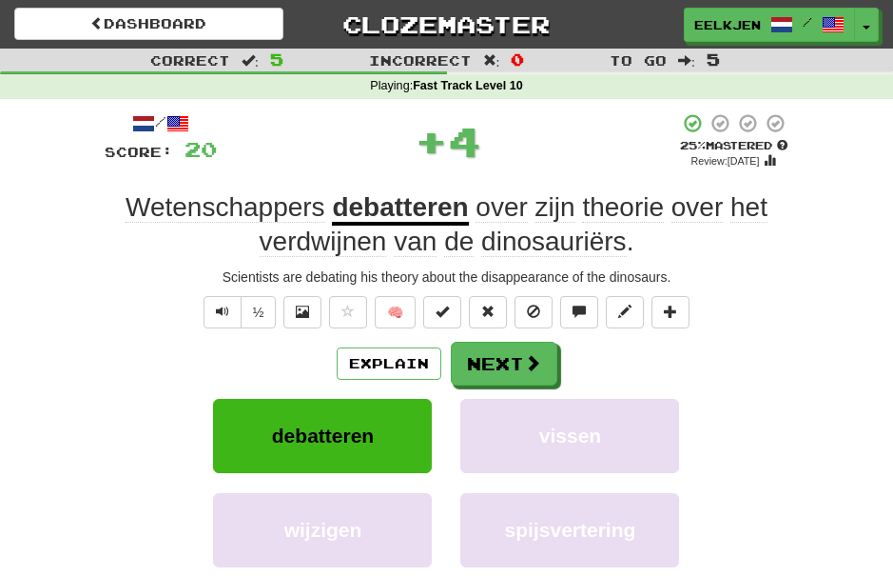
click at [538, 355] on span at bounding box center [532, 362] width 17 height 17
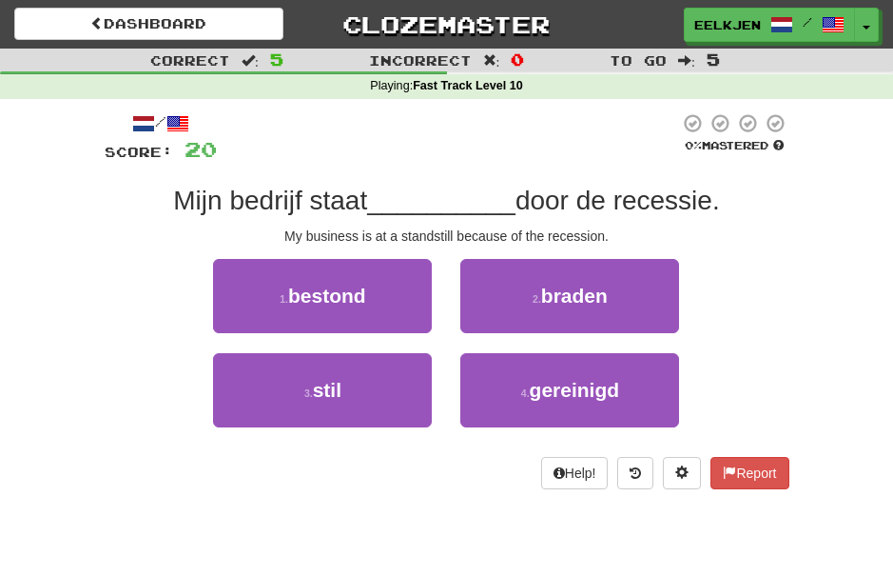
click at [349, 378] on button "3 . stil" at bounding box center [322, 390] width 219 height 74
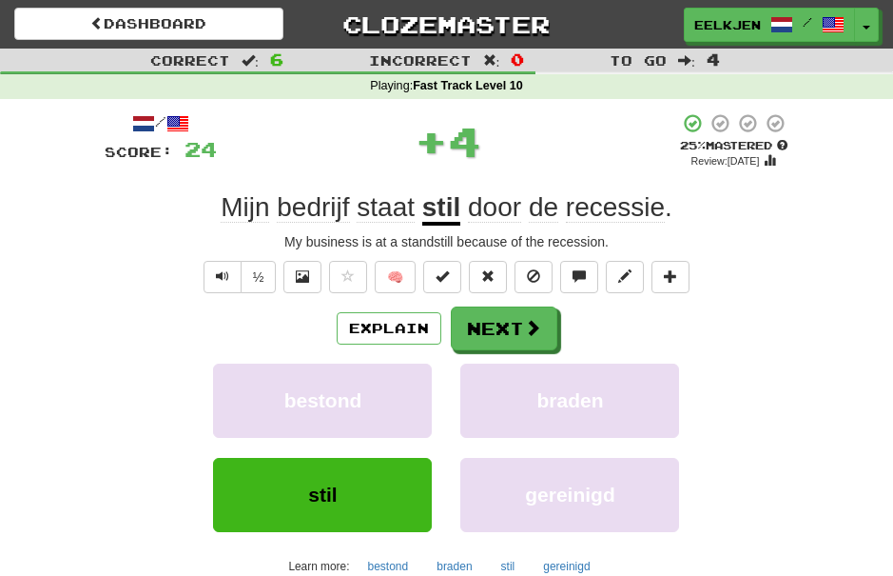
click at [541, 323] on button "Next" at bounding box center [504, 328] width 107 height 44
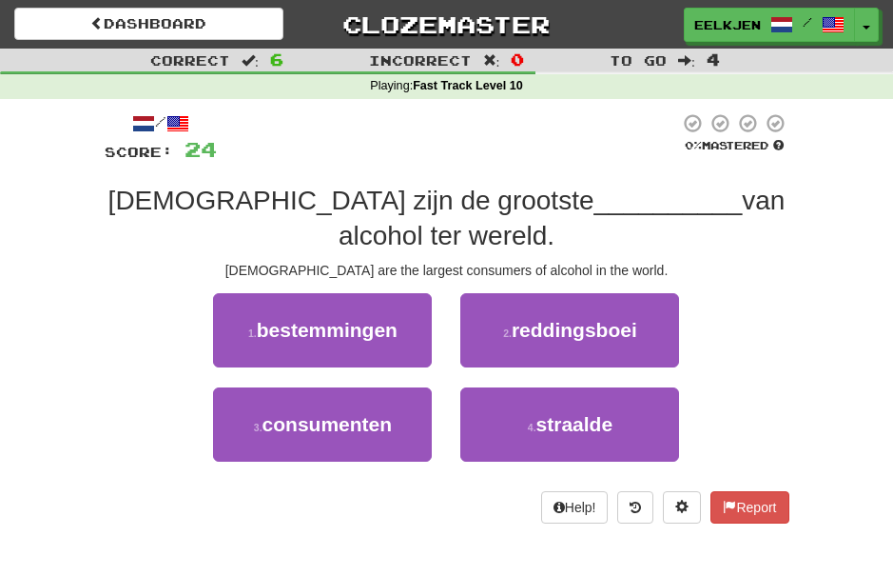
click at [374, 413] on span "consumenten" at bounding box center [328, 424] width 130 height 22
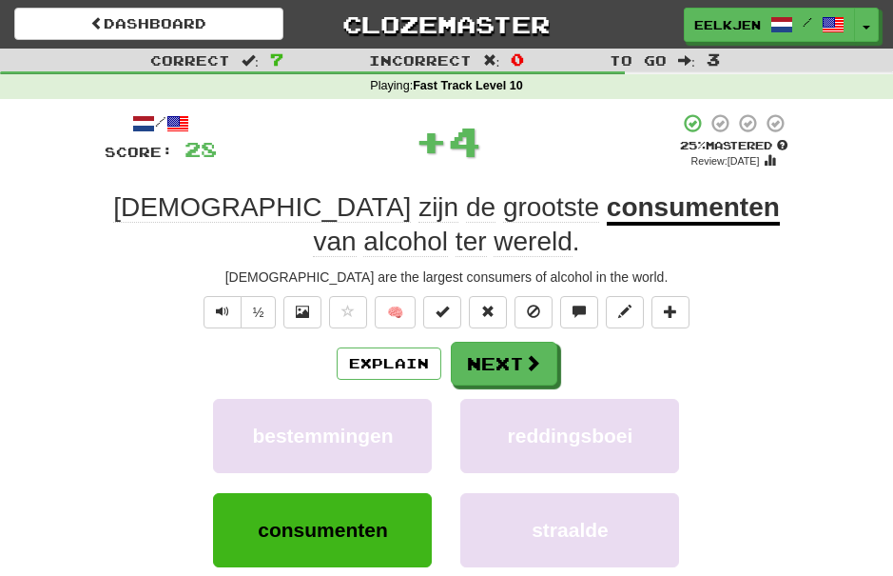
click at [526, 361] on span at bounding box center [532, 362] width 17 height 17
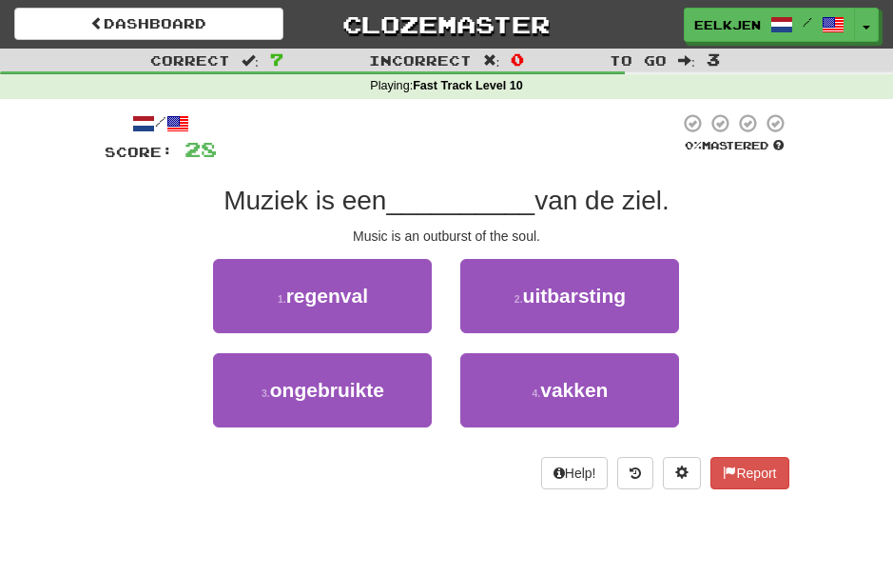
click at [638, 292] on button "2 . uitbarsting" at bounding box center [569, 296] width 219 height 74
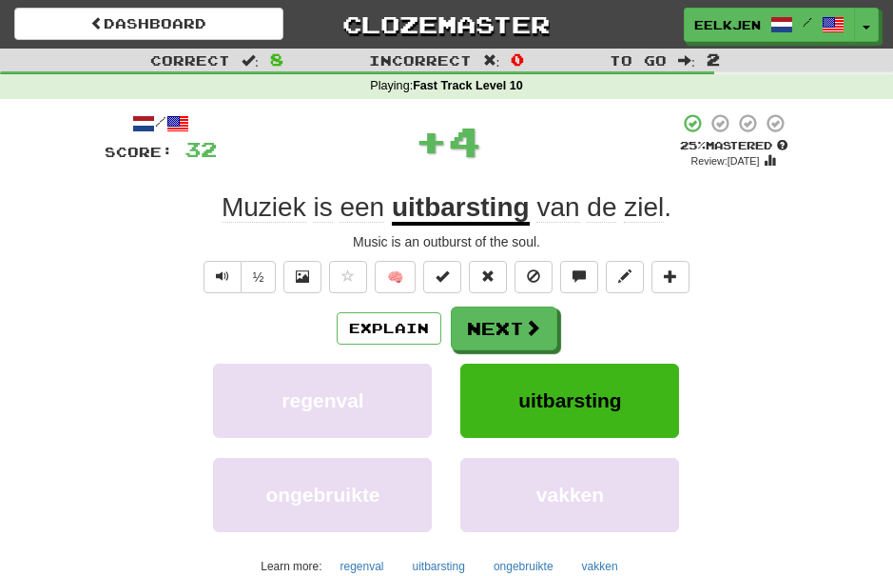
click at [532, 342] on button "Next" at bounding box center [504, 328] width 107 height 44
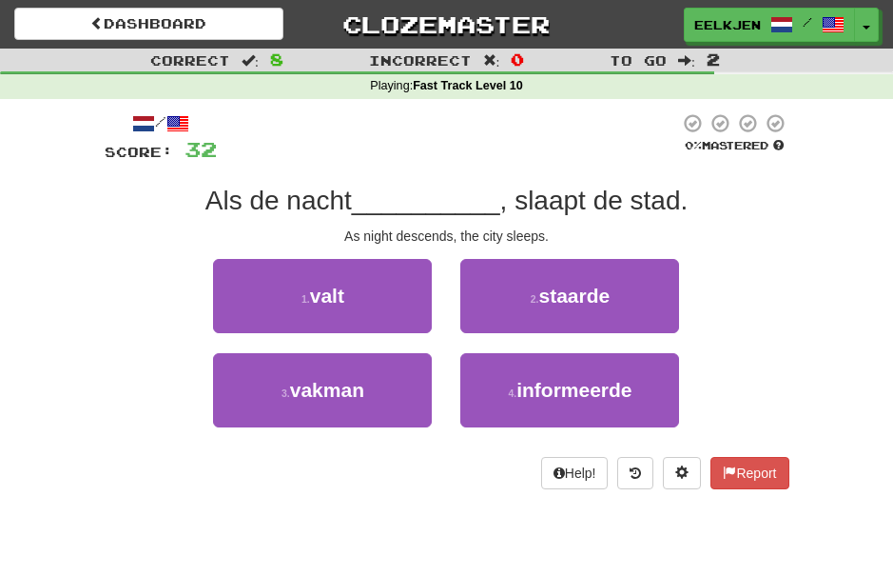
click at [343, 298] on span "valt" at bounding box center [327, 295] width 34 height 22
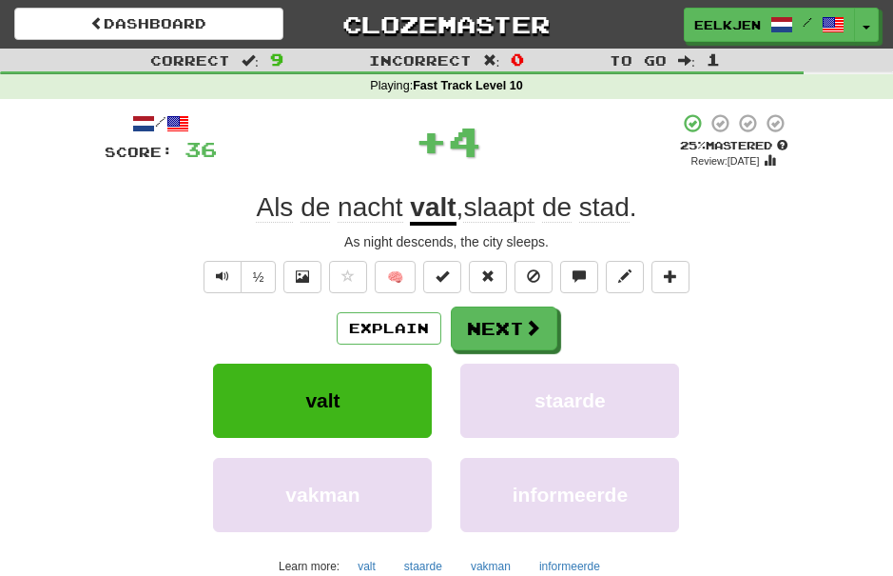
click at [526, 325] on span at bounding box center [532, 327] width 17 height 17
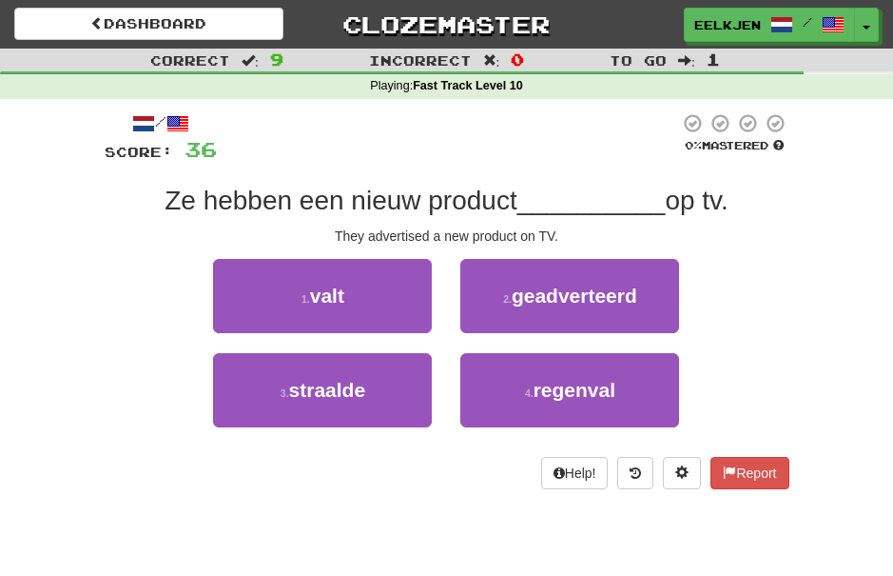
click at [623, 298] on span "geadverteerd" at bounding box center [575, 295] width 126 height 22
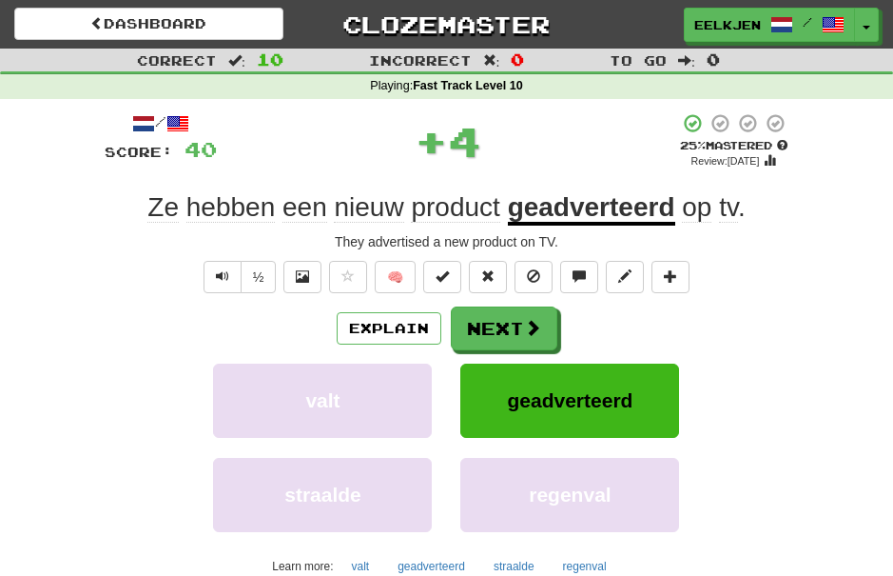
click at [541, 336] on button "Next" at bounding box center [504, 328] width 107 height 44
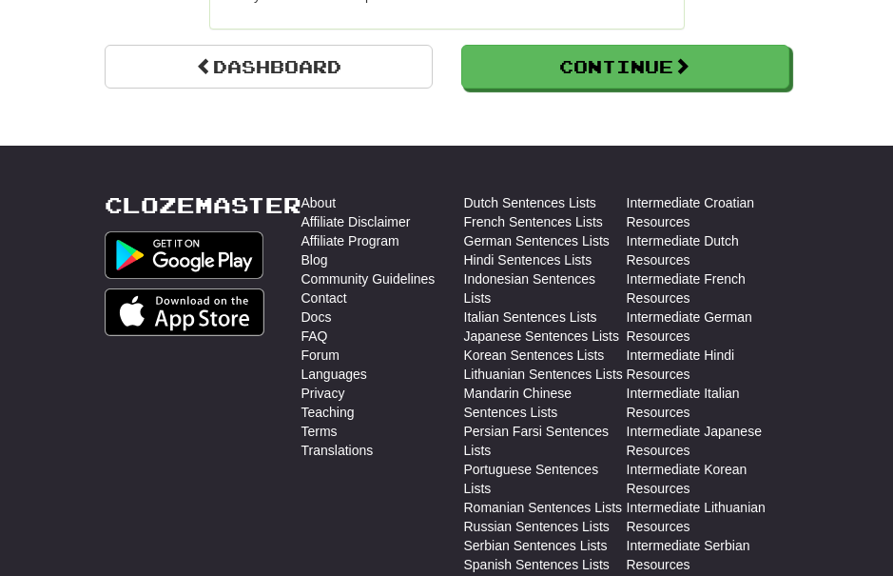
scroll to position [2193, 0]
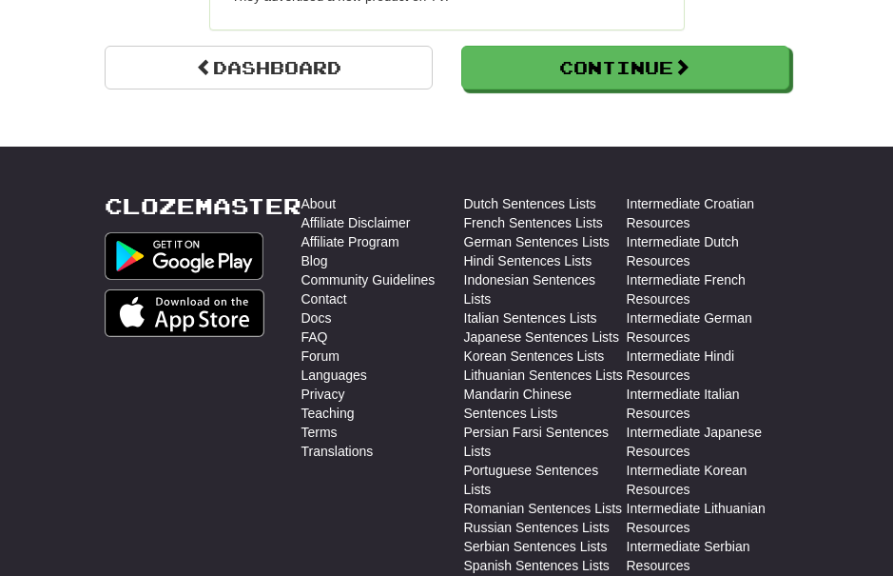
click at [553, 194] on link "Dutch Sentences Lists" at bounding box center [530, 203] width 132 height 19
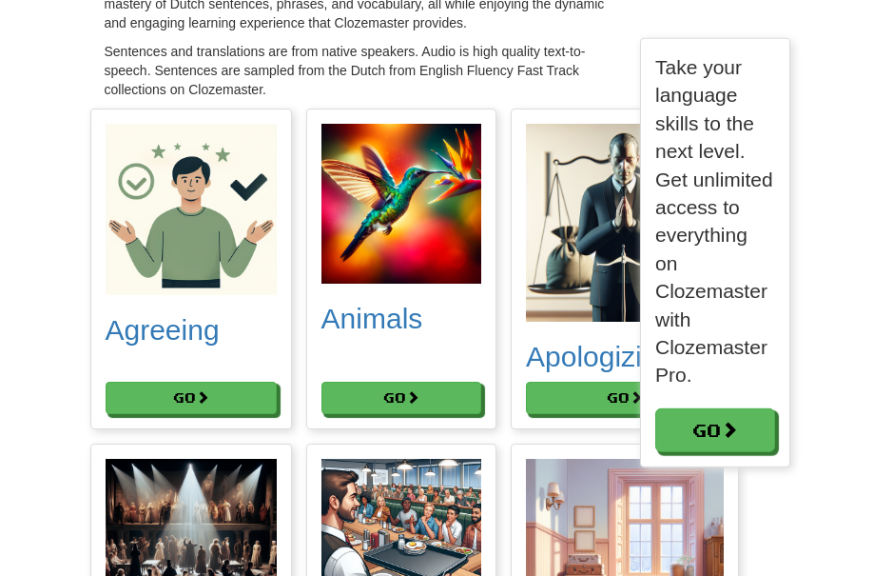
scroll to position [250, 0]
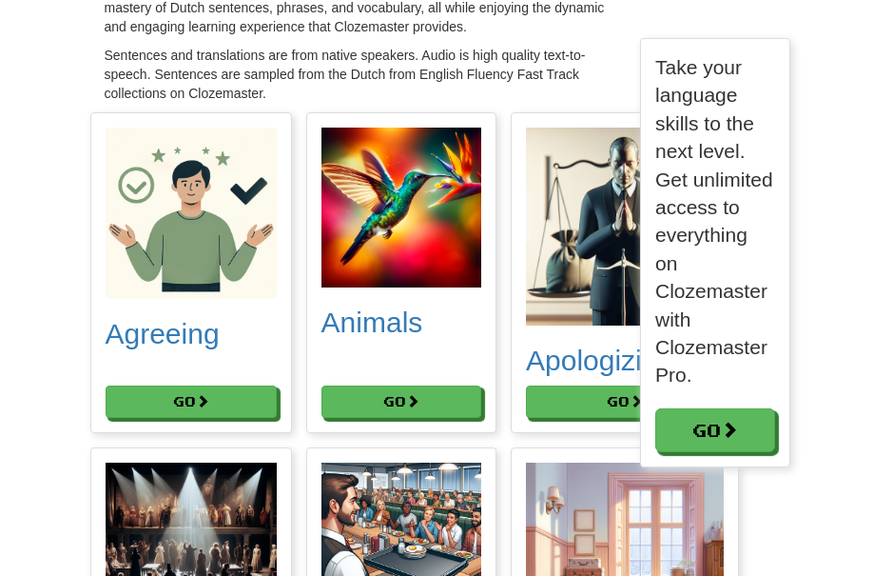
click at [225, 404] on button "Go" at bounding box center [191, 401] width 171 height 32
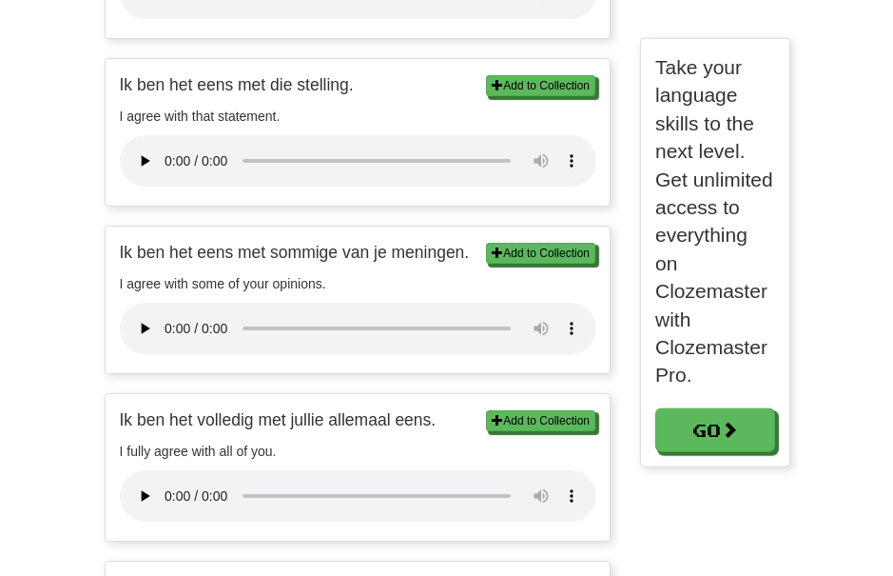
scroll to position [1826, 0]
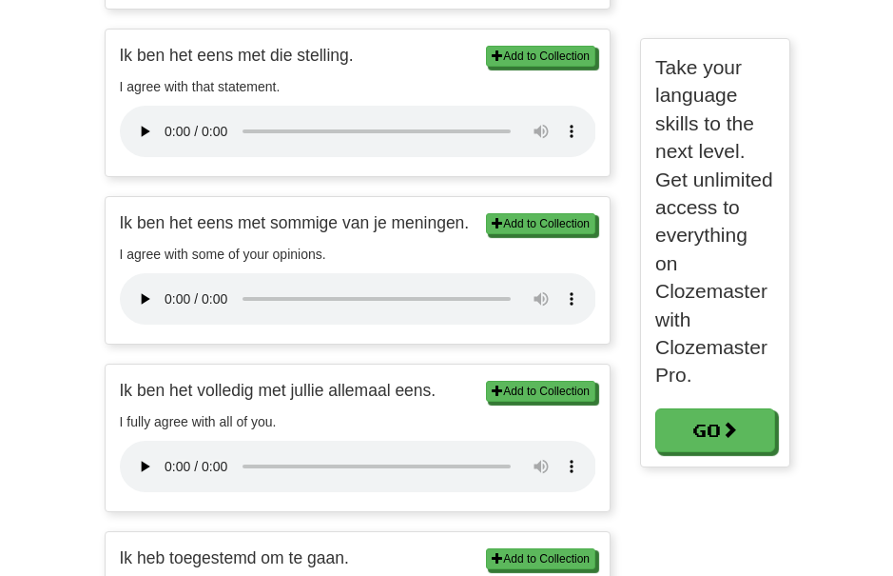
scroll to position [435, 150]
